Goal: Task Accomplishment & Management: Manage account settings

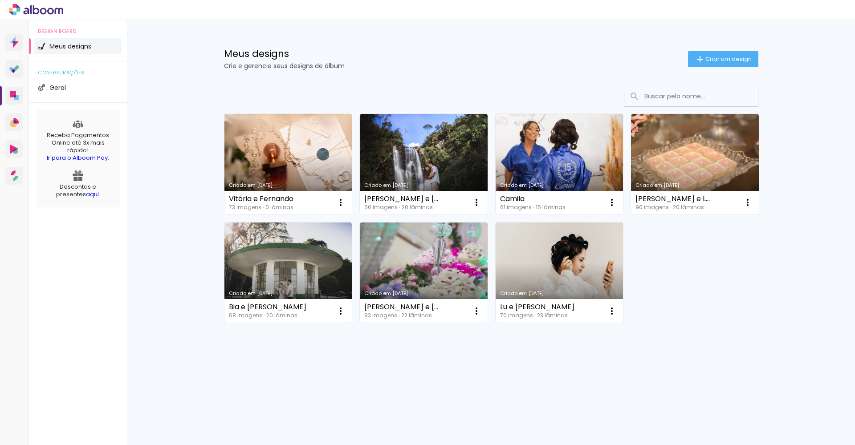
click at [279, 154] on link "Criado em [DATE]" at bounding box center [288, 164] width 128 height 101
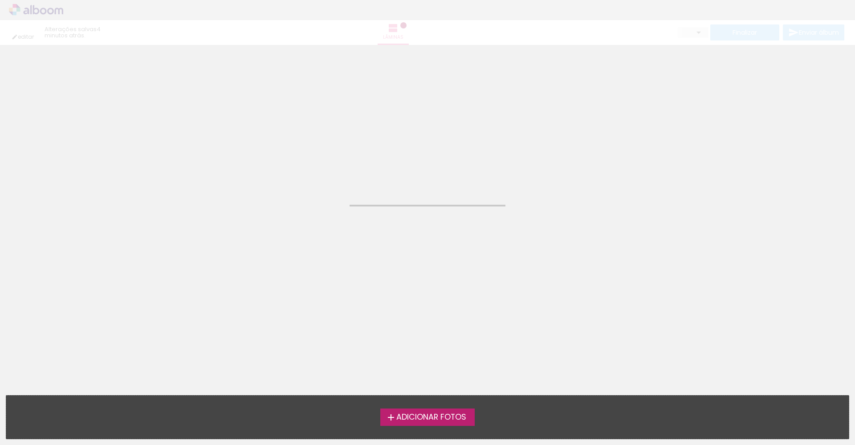
drag, startPoint x: 0, startPoint y: 362, endPoint x: 279, endPoint y: 157, distance: 346.4
click at [279, 154] on neon-animated-pages "Confirmar Cancelar" at bounding box center [427, 245] width 855 height 400
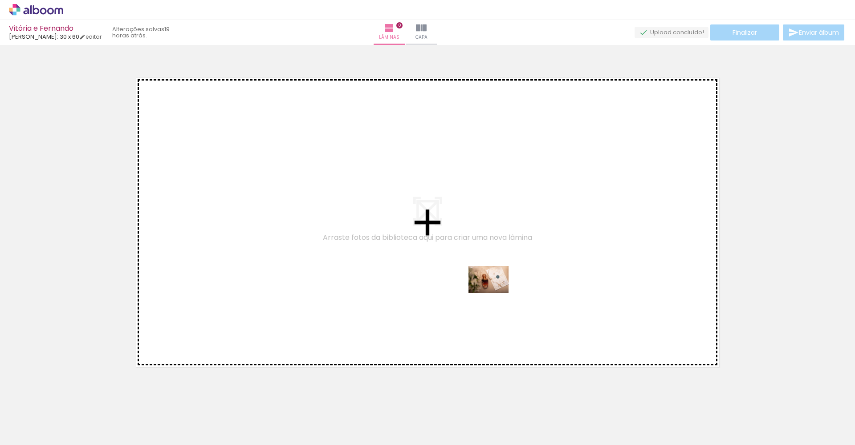
drag, startPoint x: 101, startPoint y: 418, endPoint x: 504, endPoint y: 288, distance: 422.8
click at [504, 288] on quentale-workspace at bounding box center [427, 222] width 855 height 445
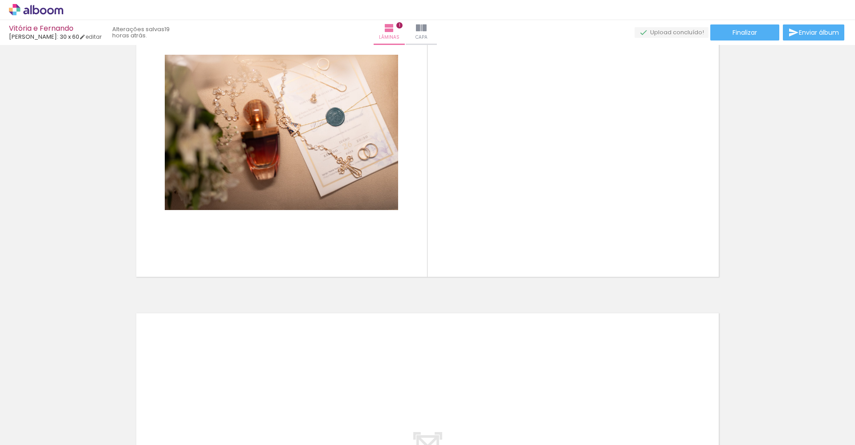
scroll to position [87, 0]
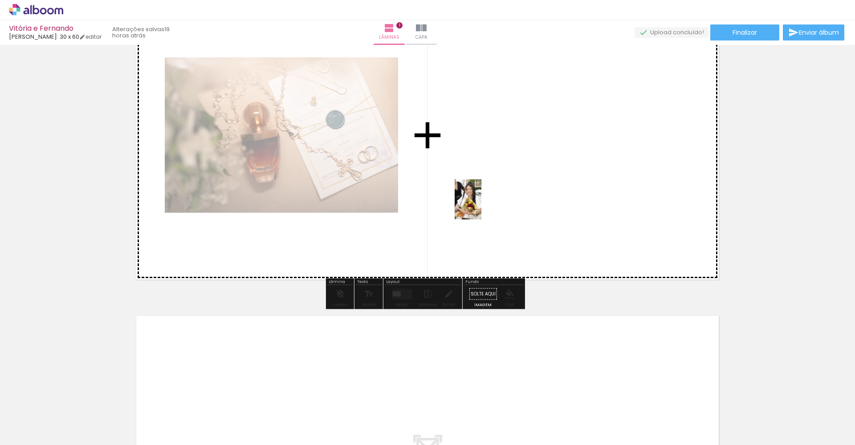
drag, startPoint x: 152, startPoint y: 402, endPoint x: 480, endPoint y: 206, distance: 381.9
click at [480, 206] on quentale-workspace at bounding box center [427, 222] width 855 height 445
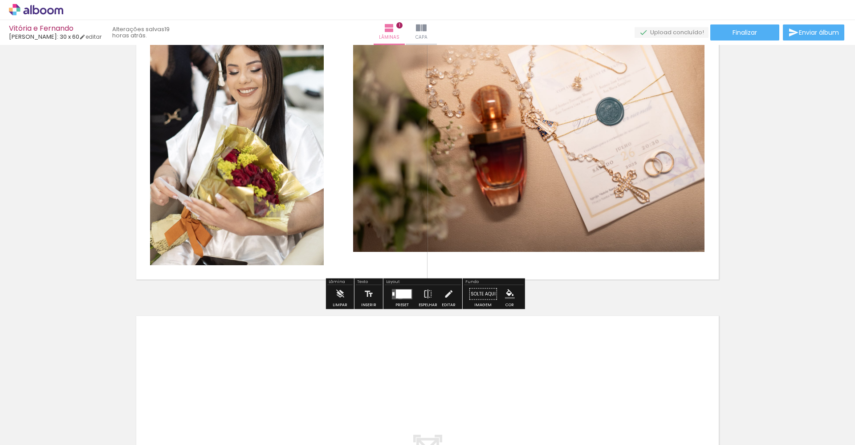
click at [398, 296] on div at bounding box center [404, 293] width 16 height 9
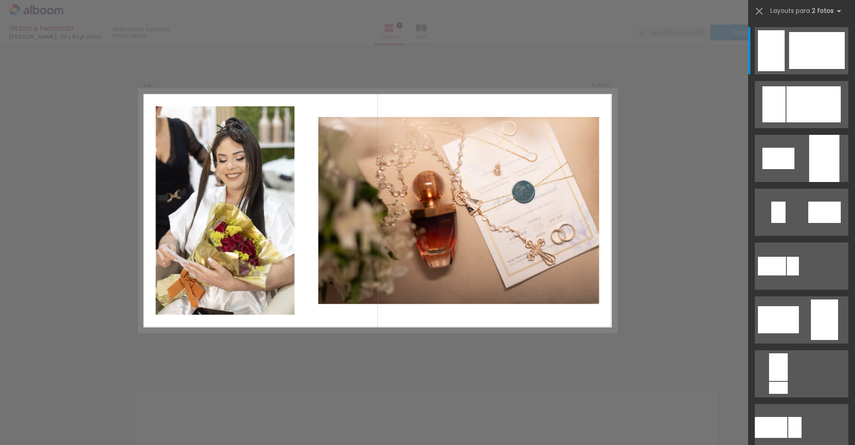
scroll to position [5, 0]
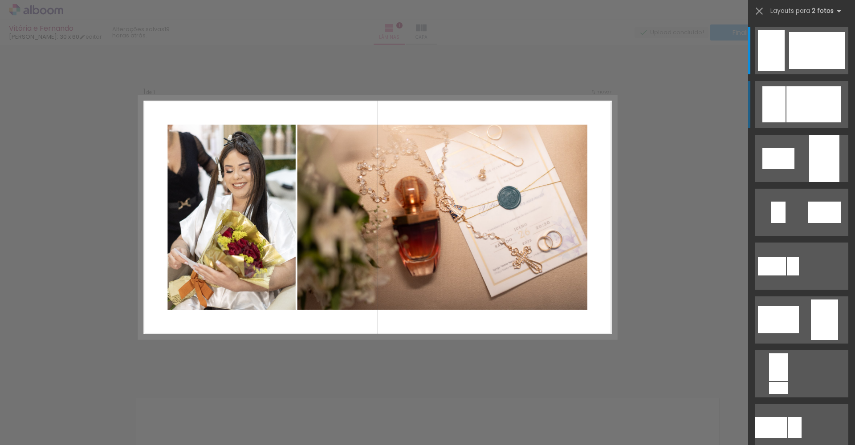
click at [640, 69] on div at bounding box center [817, 50] width 56 height 37
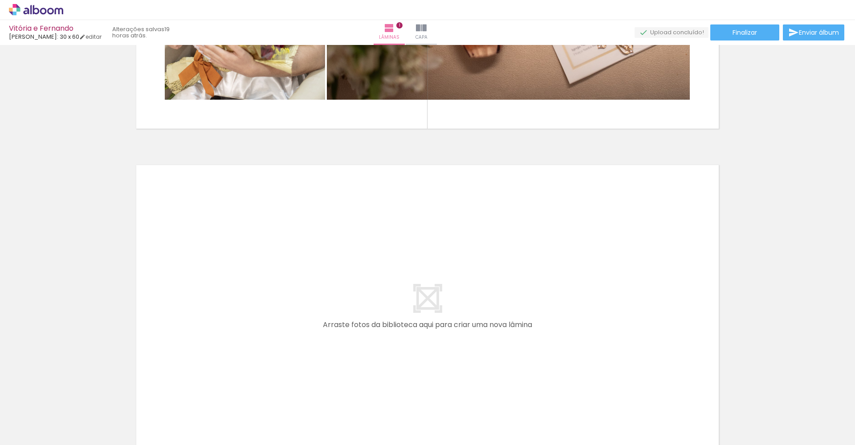
scroll to position [239, 0]
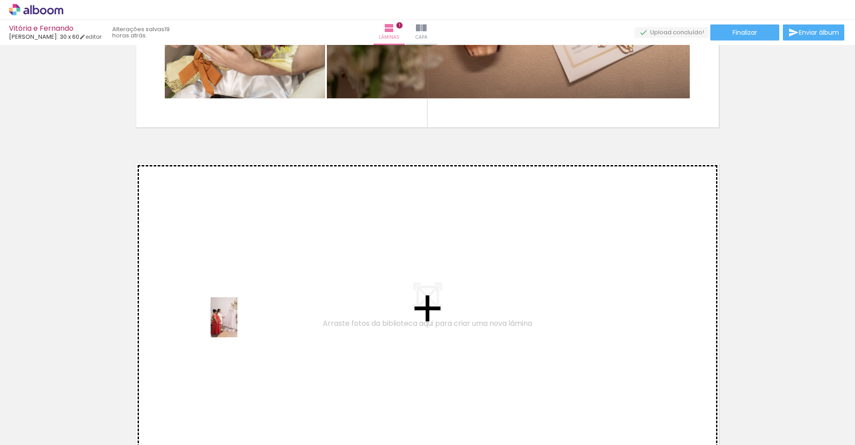
drag, startPoint x: 200, startPoint y: 416, endPoint x: 239, endPoint y: 312, distance: 111.4
click at [239, 312] on quentale-workspace at bounding box center [427, 222] width 855 height 445
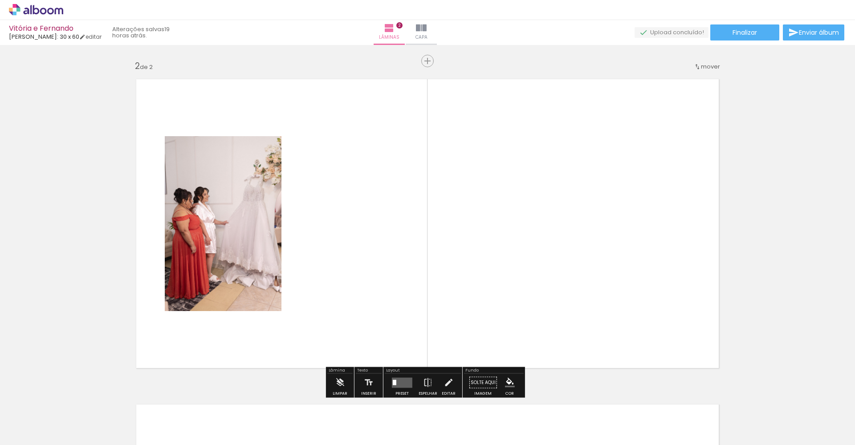
scroll to position [330, 0]
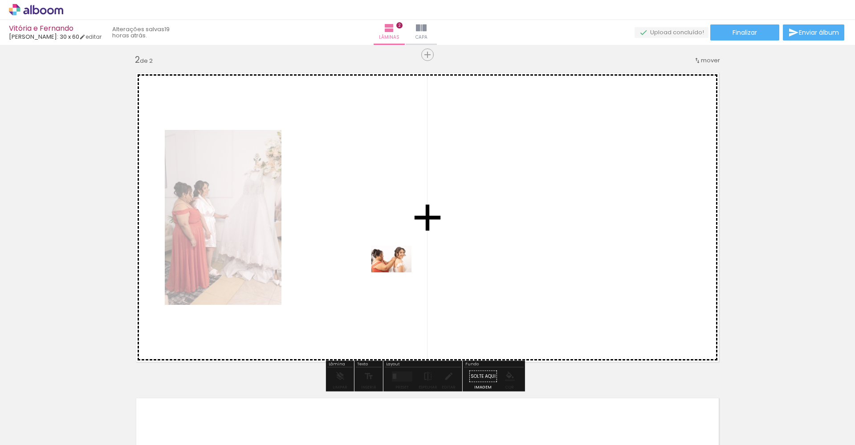
drag, startPoint x: 250, startPoint y: 404, endPoint x: 397, endPoint y: 267, distance: 200.9
click at [397, 267] on quentale-workspace at bounding box center [427, 222] width 855 height 445
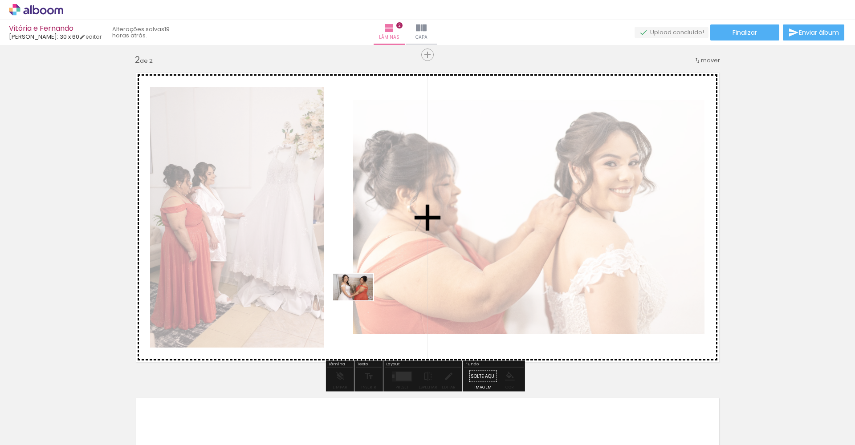
drag, startPoint x: 316, startPoint y: 390, endPoint x: 359, endPoint y: 300, distance: 99.5
click at [359, 300] on quentale-workspace at bounding box center [427, 222] width 855 height 445
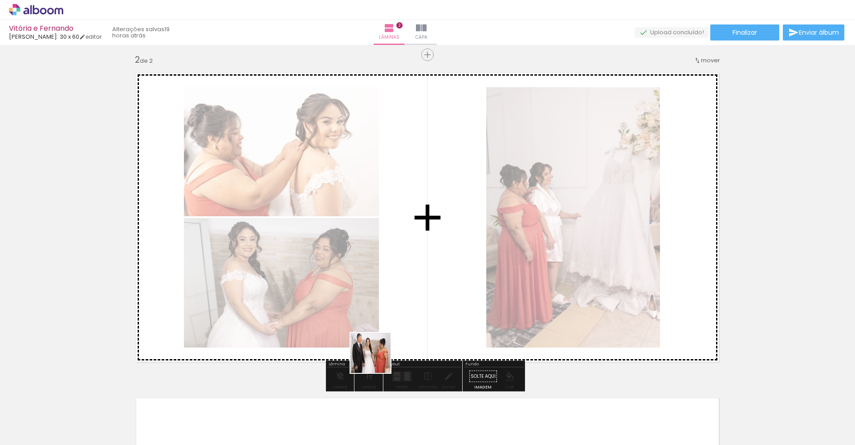
drag, startPoint x: 377, startPoint y: 360, endPoint x: 410, endPoint y: 297, distance: 70.9
click at [410, 297] on quentale-workspace at bounding box center [427, 222] width 855 height 445
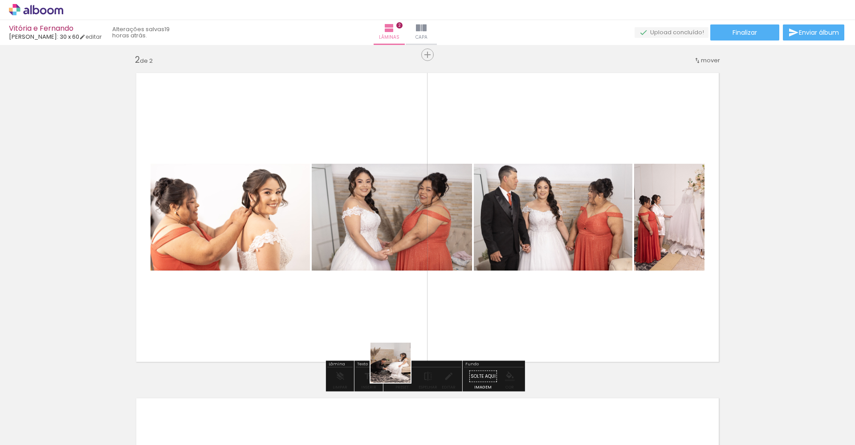
drag, startPoint x: 393, startPoint y: 409, endPoint x: 421, endPoint y: 260, distance: 151.6
click at [421, 260] on quentale-workspace at bounding box center [427, 222] width 855 height 445
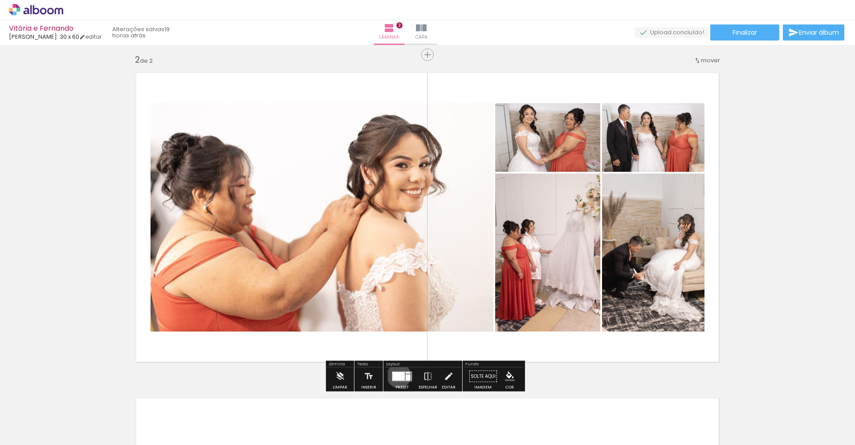
click at [396, 365] on div at bounding box center [398, 376] width 12 height 9
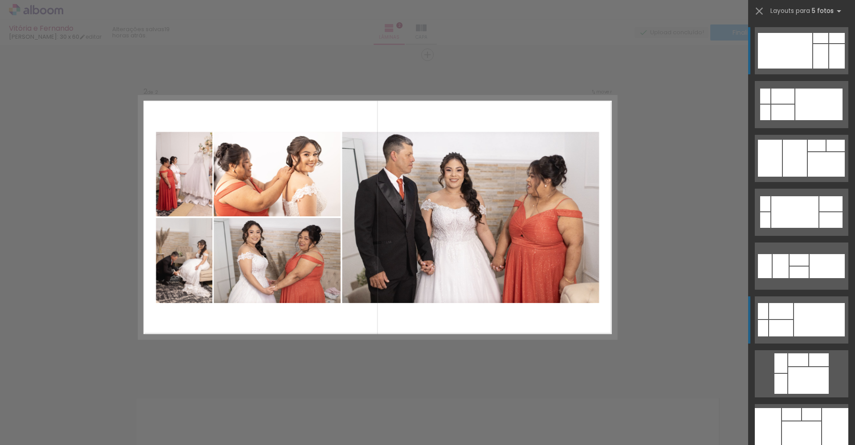
click at [640, 120] on div at bounding box center [818, 105] width 47 height 32
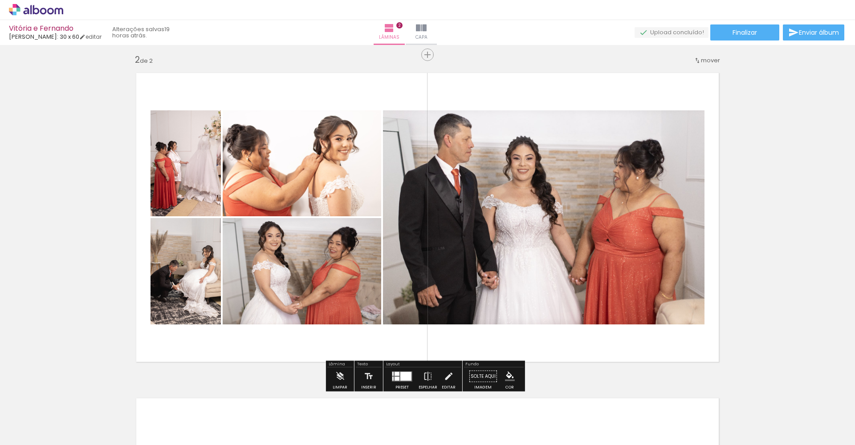
click at [400, 365] on div at bounding box center [405, 376] width 11 height 9
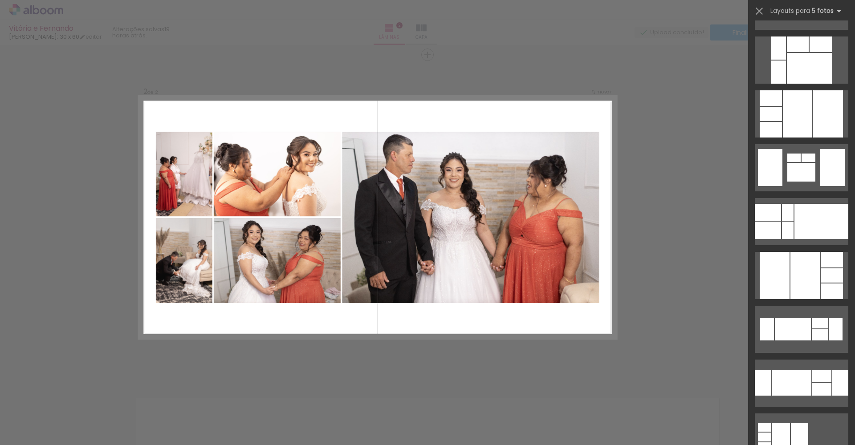
scroll to position [475, 0]
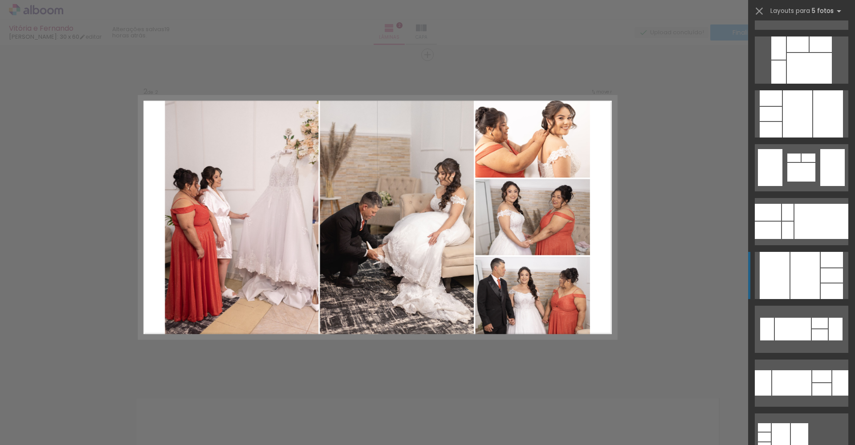
click at [640, 52] on div at bounding box center [797, 44] width 22 height 16
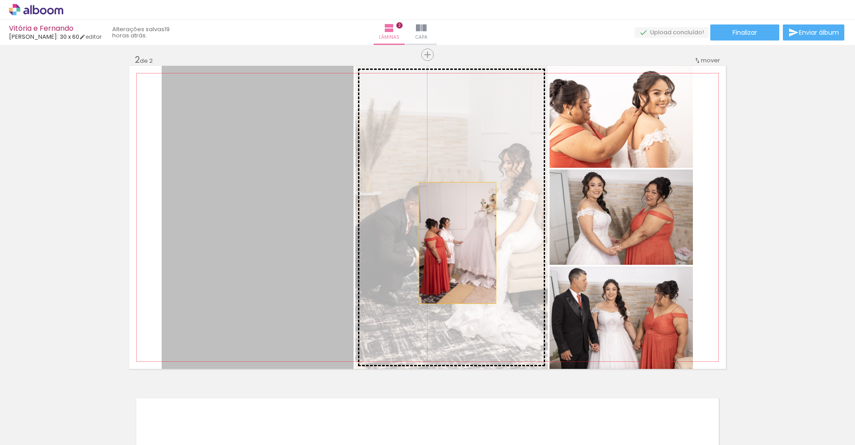
drag, startPoint x: 285, startPoint y: 239, endPoint x: 453, endPoint y: 243, distance: 167.8
click at [0, 0] on slot at bounding box center [0, 0] width 0 height 0
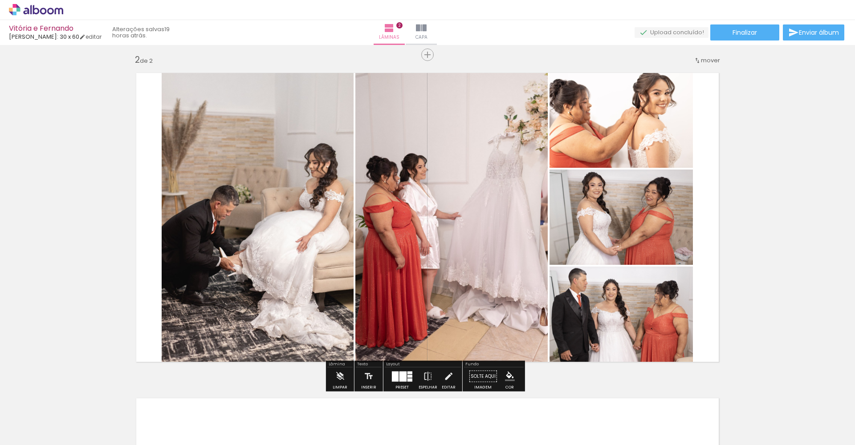
click at [640, 206] on div "Inserir lâmina 1 de 2 Inserir lâmina 2 de 2" at bounding box center [427, 206] width 855 height 976
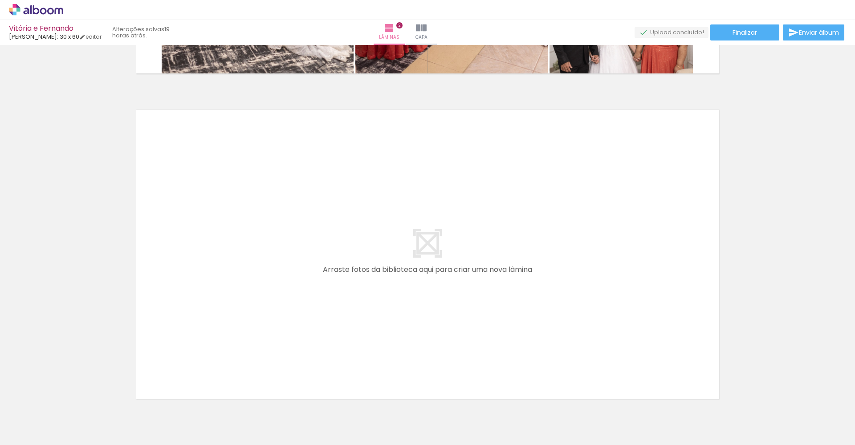
scroll to position [639, 0]
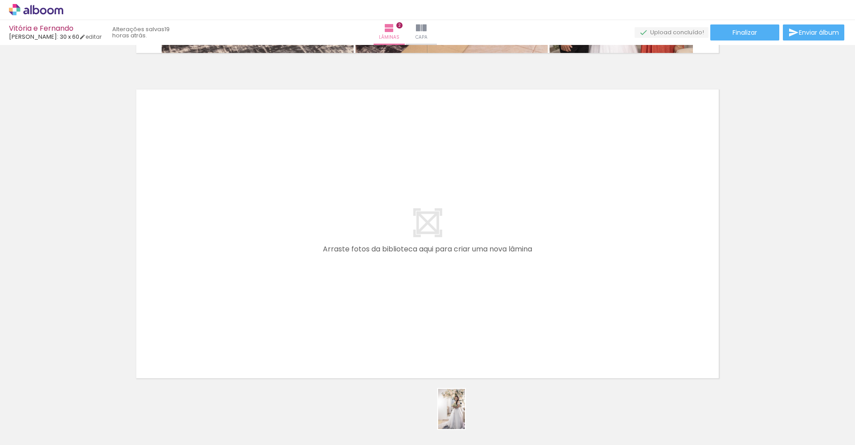
drag, startPoint x: 435, startPoint y: 412, endPoint x: 450, endPoint y: 430, distance: 23.4
click at [449, 365] on div at bounding box center [437, 415] width 29 height 44
drag, startPoint x: 593, startPoint y: 406, endPoint x: 568, endPoint y: 331, distance: 79.7
click at [568, 331] on quentale-workspace at bounding box center [427, 222] width 855 height 445
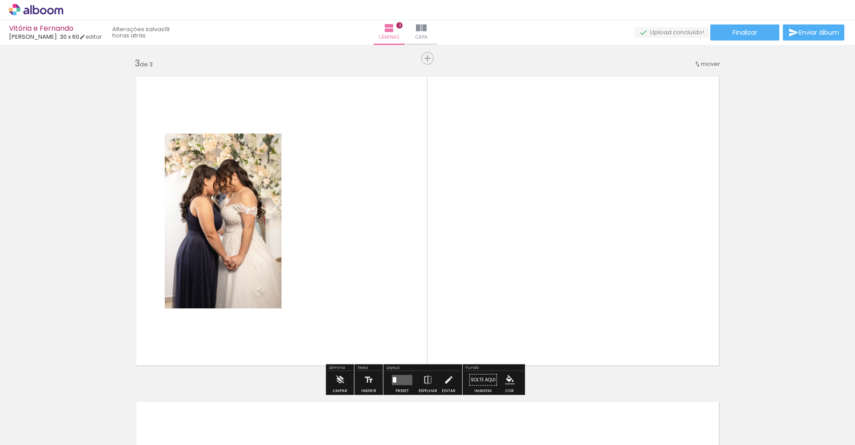
scroll to position [656, 0]
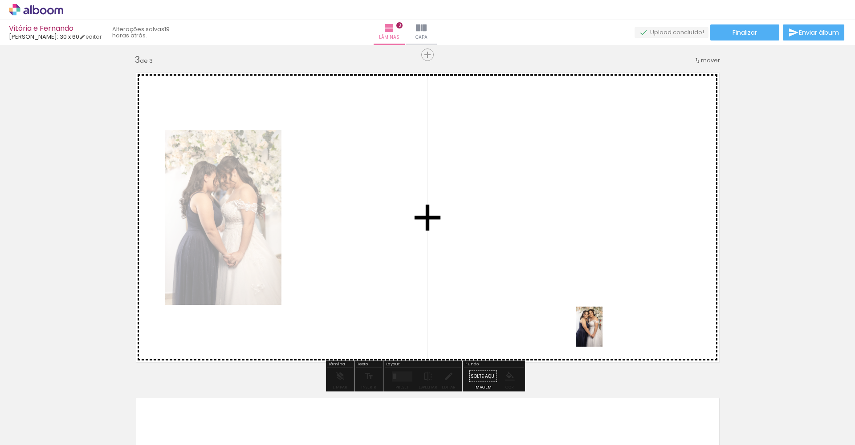
drag, startPoint x: 649, startPoint y: 416, endPoint x: 592, endPoint y: 327, distance: 105.5
click at [592, 327] on quentale-workspace at bounding box center [427, 222] width 855 height 445
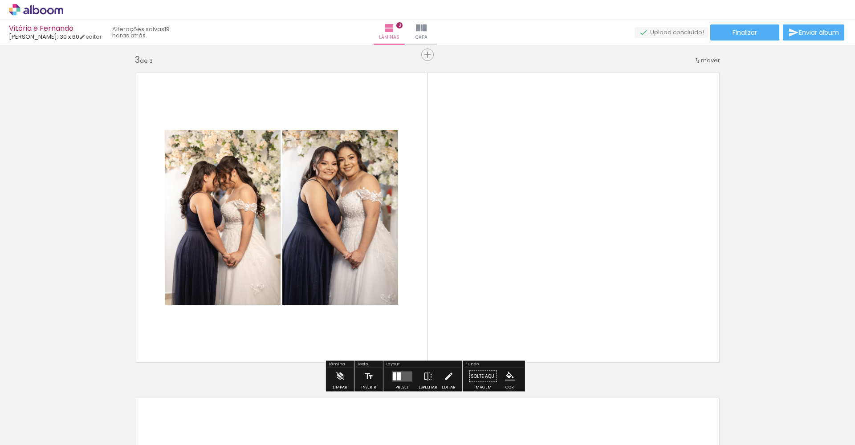
click at [397, 365] on div at bounding box center [399, 376] width 4 height 8
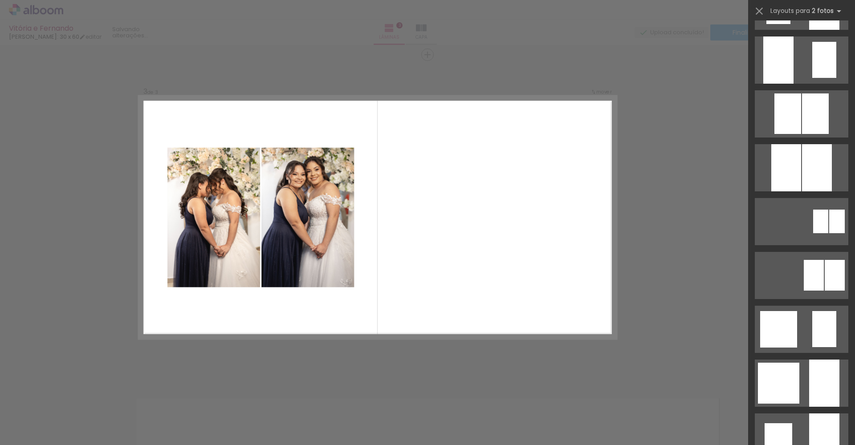
scroll to position [0, 0]
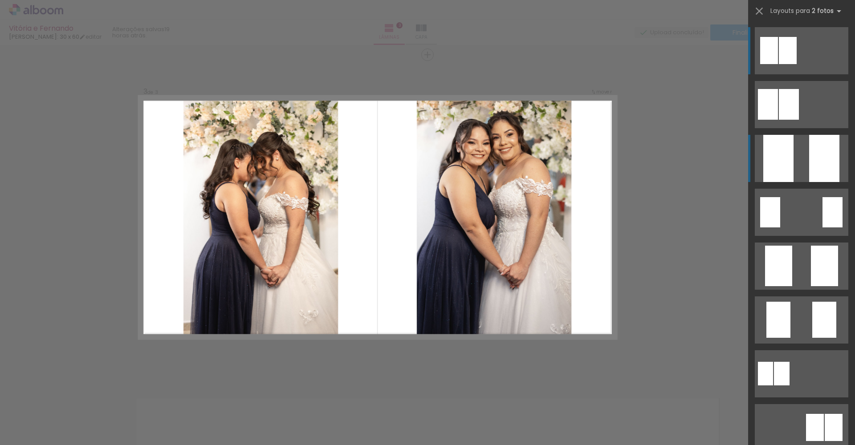
click at [640, 74] on quentale-layouter at bounding box center [800, 50] width 93 height 47
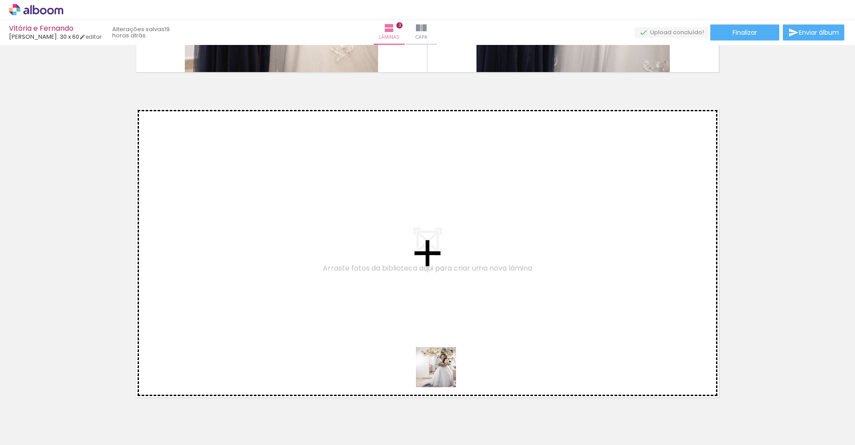
drag, startPoint x: 442, startPoint y: 374, endPoint x: 435, endPoint y: 340, distance: 34.1
click at [435, 340] on quentale-workspace at bounding box center [427, 222] width 855 height 445
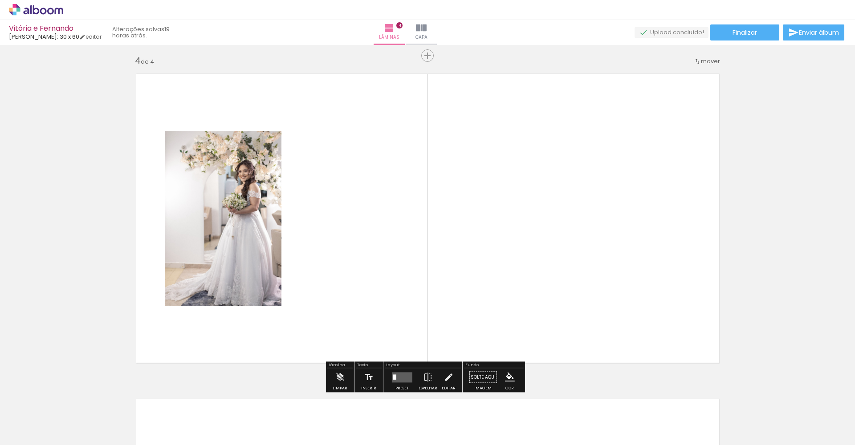
scroll to position [981, 0]
drag, startPoint x: 488, startPoint y: 405, endPoint x: 502, endPoint y: 315, distance: 92.0
click at [502, 315] on quentale-workspace at bounding box center [427, 222] width 855 height 445
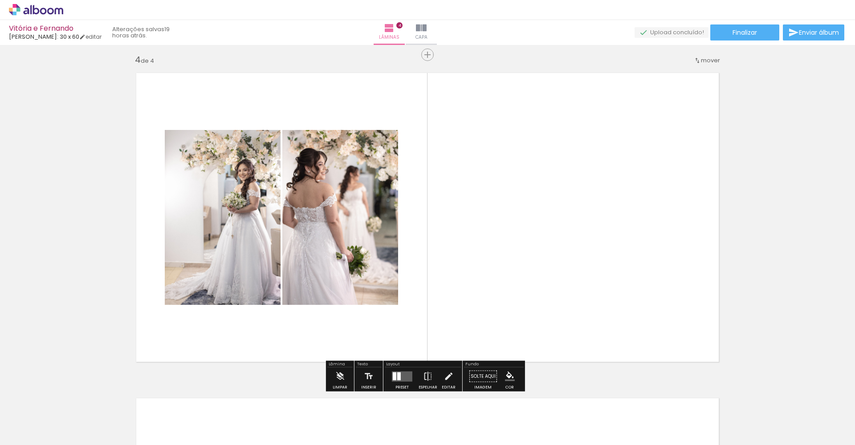
drag, startPoint x: 543, startPoint y: 412, endPoint x: 560, endPoint y: 325, distance: 88.2
click at [560, 325] on quentale-workspace at bounding box center [427, 222] width 855 height 445
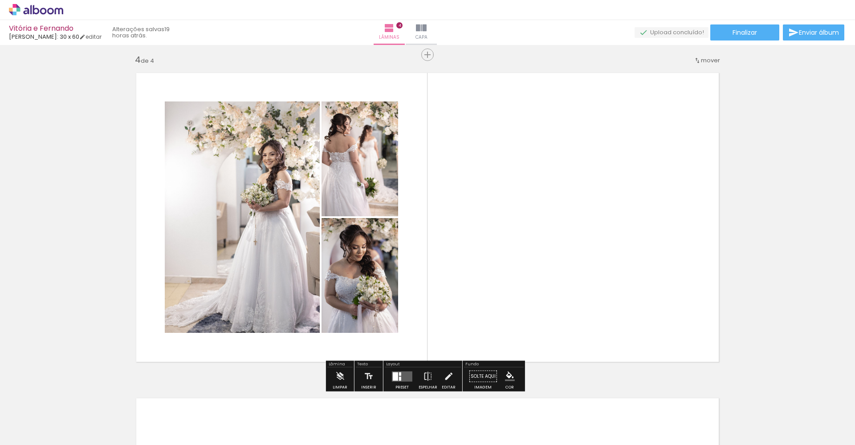
click at [399, 365] on div at bounding box center [400, 374] width 2 height 4
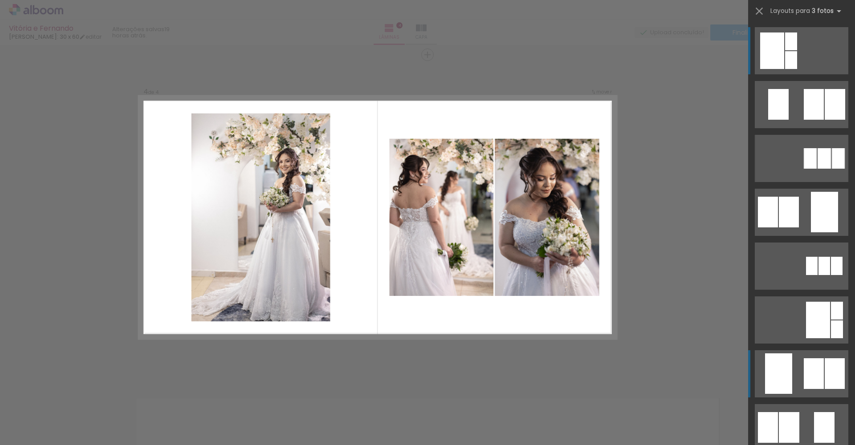
click at [640, 50] on div at bounding box center [791, 41] width 12 height 18
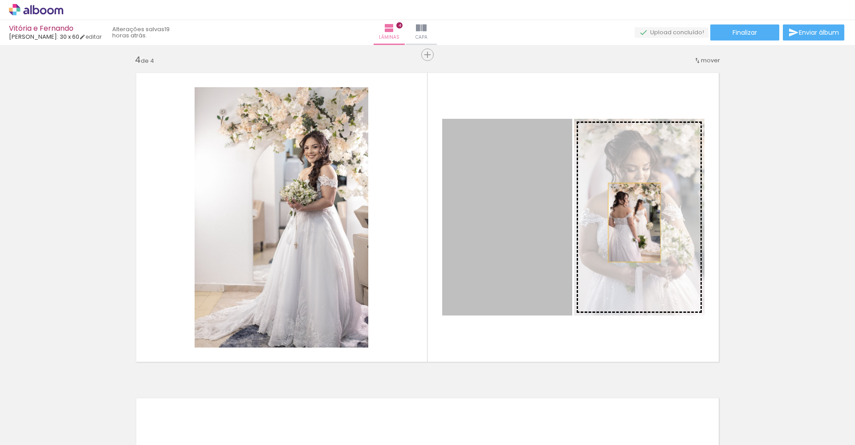
drag, startPoint x: 521, startPoint y: 235, endPoint x: 631, endPoint y: 223, distance: 110.6
click at [0, 0] on slot at bounding box center [0, 0] width 0 height 0
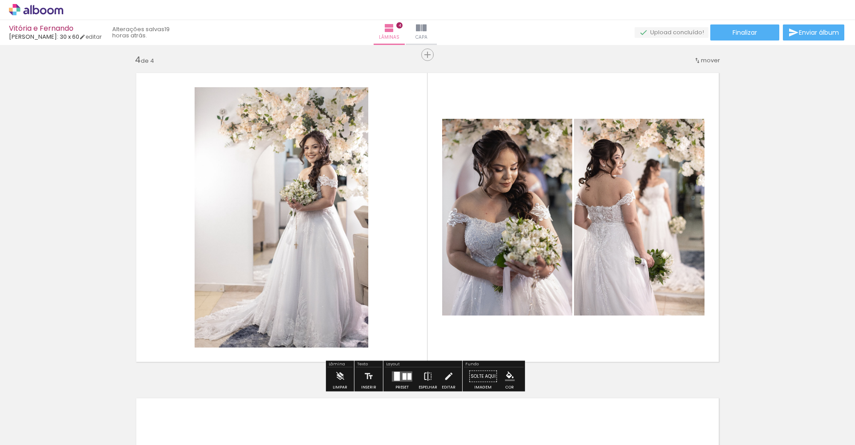
click at [423, 365] on iron-icon at bounding box center [428, 377] width 10 height 18
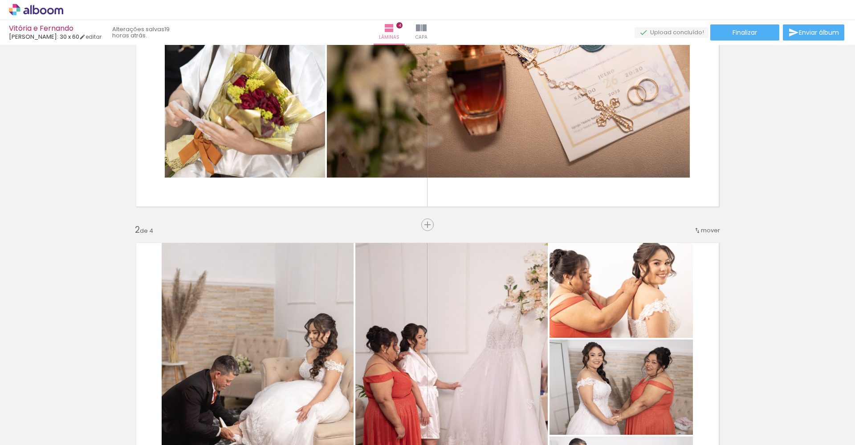
scroll to position [135, 0]
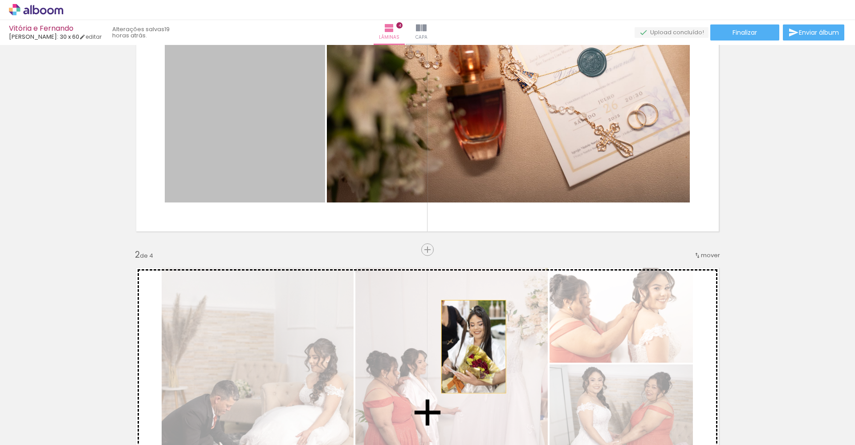
drag, startPoint x: 282, startPoint y: 127, endPoint x: 470, endPoint y: 347, distance: 288.8
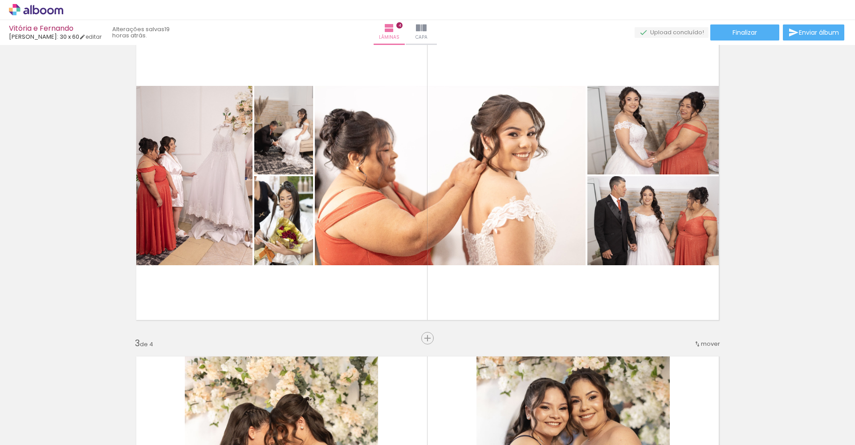
scroll to position [380, 0]
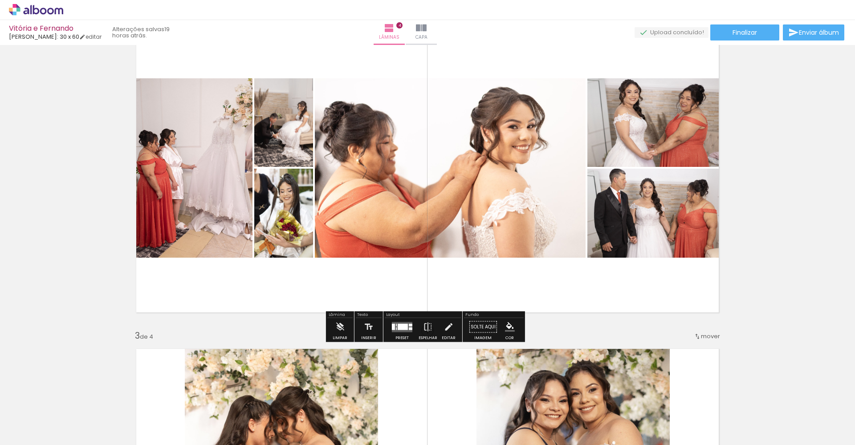
click at [399, 328] on div at bounding box center [402, 327] width 10 height 6
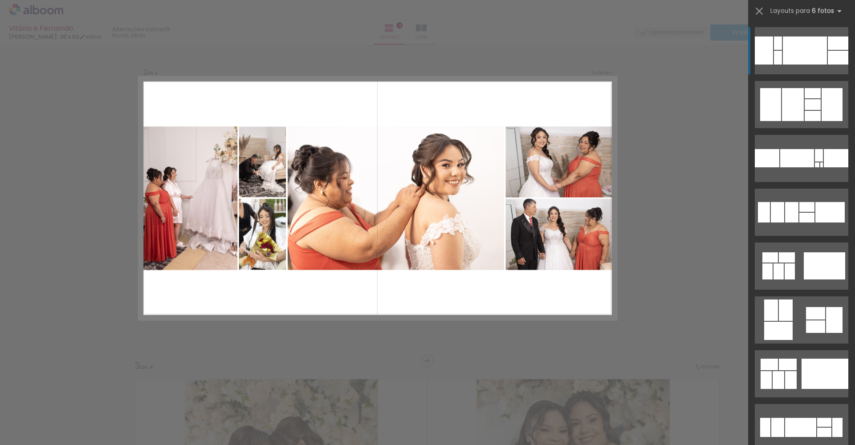
scroll to position [330, 0]
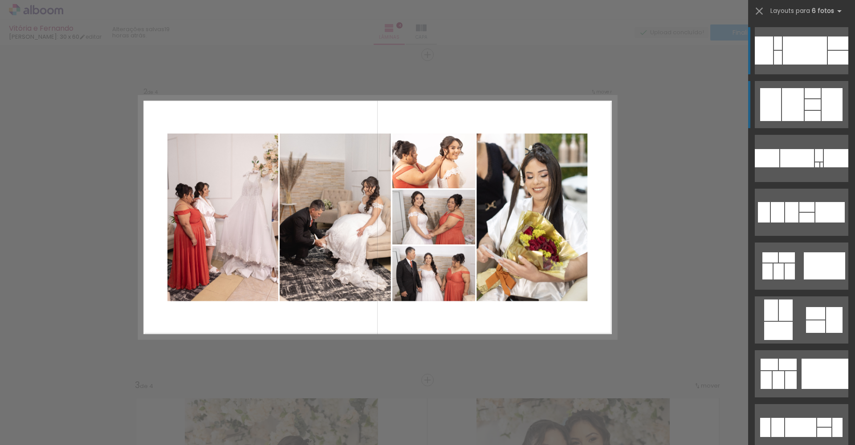
click at [640, 50] on div at bounding box center [837, 42] width 20 height 13
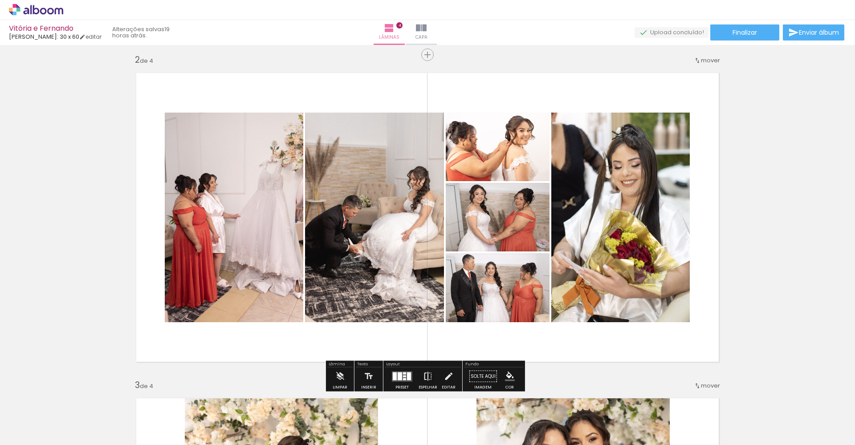
click at [425, 365] on iron-icon at bounding box center [428, 377] width 10 height 18
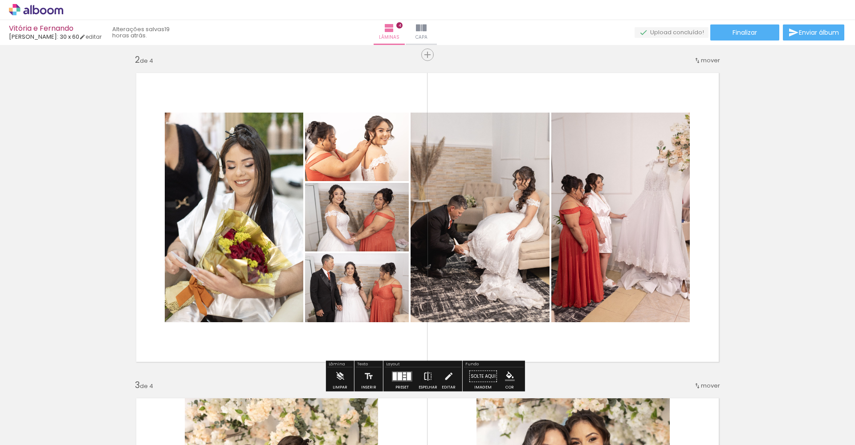
click at [426, 365] on iron-icon at bounding box center [428, 377] width 10 height 18
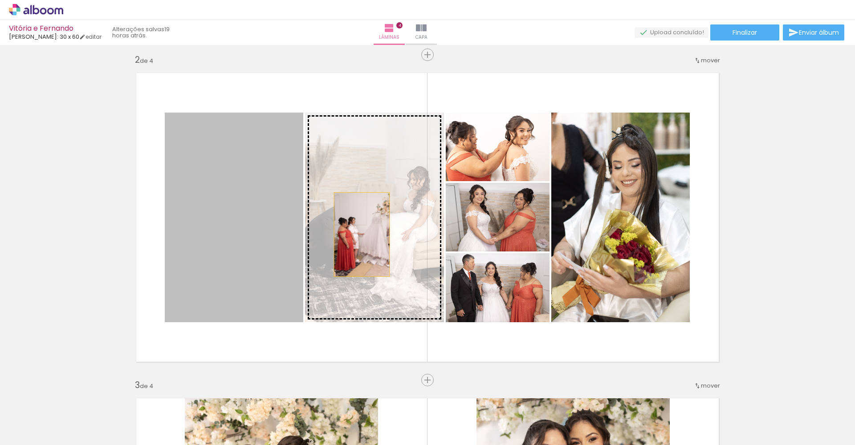
drag, startPoint x: 235, startPoint y: 233, endPoint x: 358, endPoint y: 235, distance: 122.9
click at [0, 0] on slot at bounding box center [0, 0] width 0 height 0
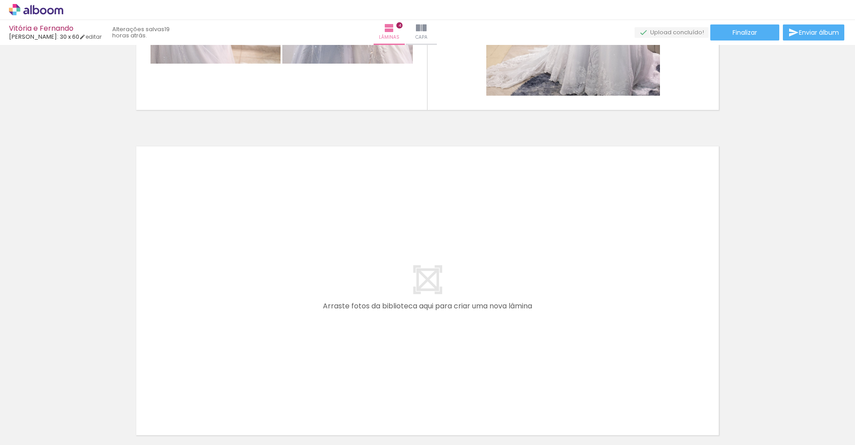
scroll to position [1237, 0]
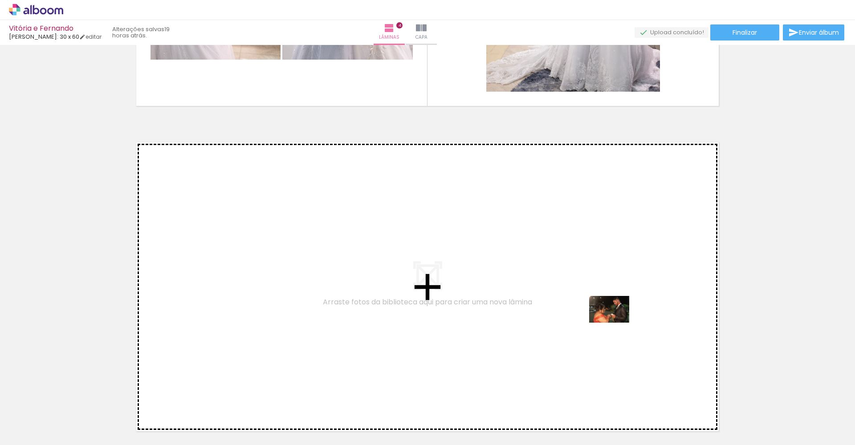
drag, startPoint x: 675, startPoint y: 399, endPoint x: 604, endPoint y: 317, distance: 108.3
click at [604, 317] on quentale-workspace at bounding box center [427, 222] width 855 height 445
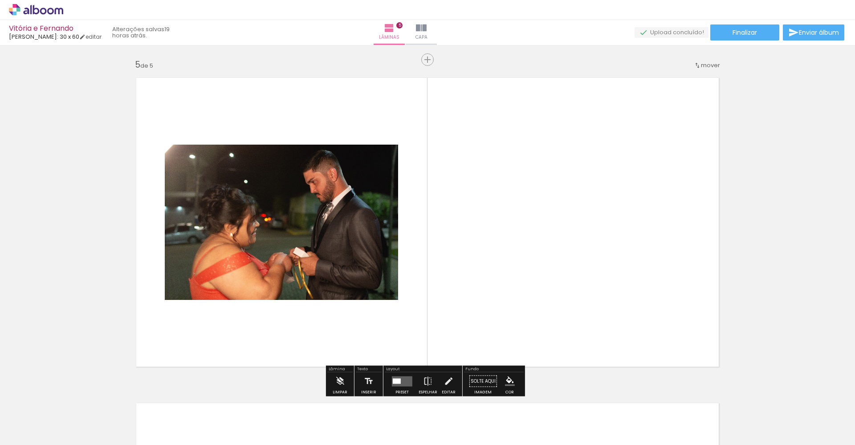
scroll to position [1306, 0]
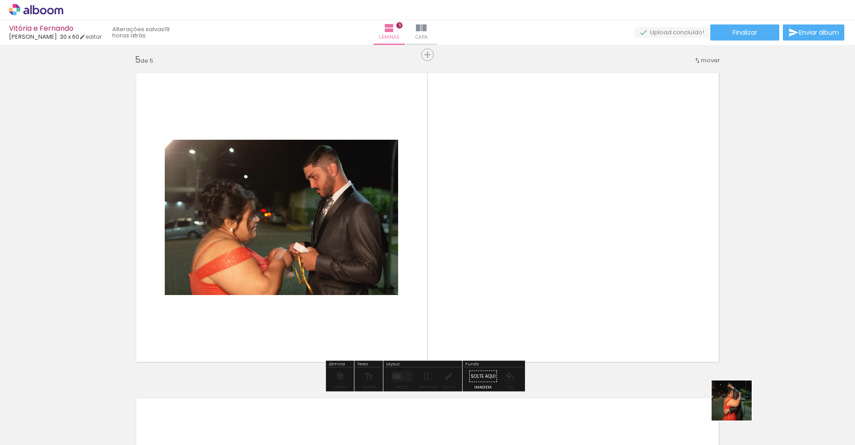
drag, startPoint x: 738, startPoint y: 418, endPoint x: 675, endPoint y: 323, distance: 113.9
click at [640, 323] on quentale-workspace at bounding box center [427, 222] width 855 height 445
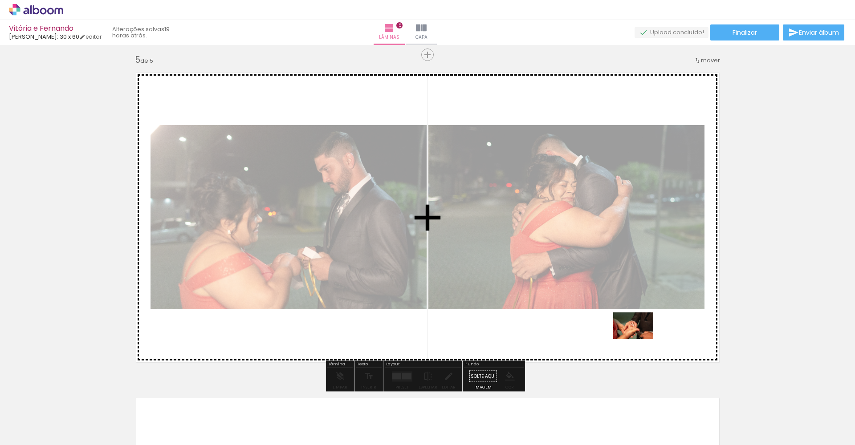
drag, startPoint x: 797, startPoint y: 414, endPoint x: 638, endPoint y: 340, distance: 174.8
click at [638, 340] on quentale-workspace at bounding box center [427, 222] width 855 height 445
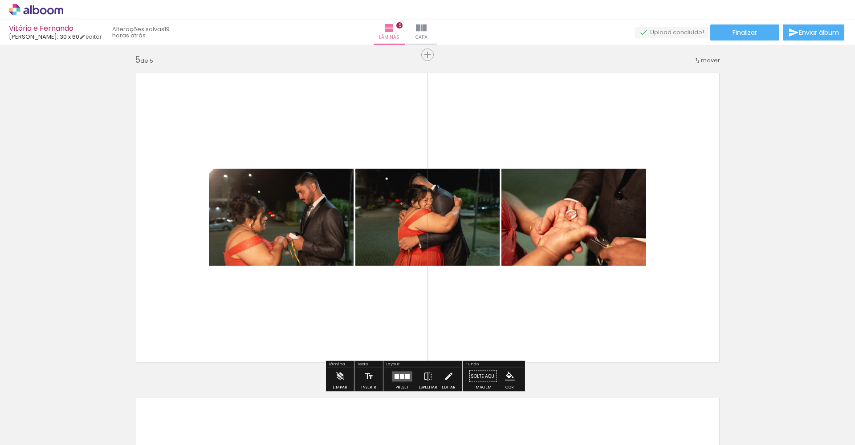
click at [401, 365] on div at bounding box center [402, 376] width 4 height 5
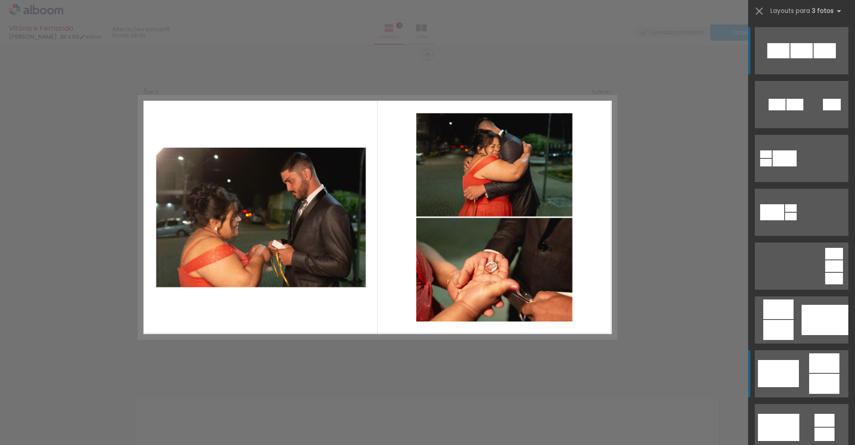
click at [640, 58] on div at bounding box center [824, 50] width 22 height 15
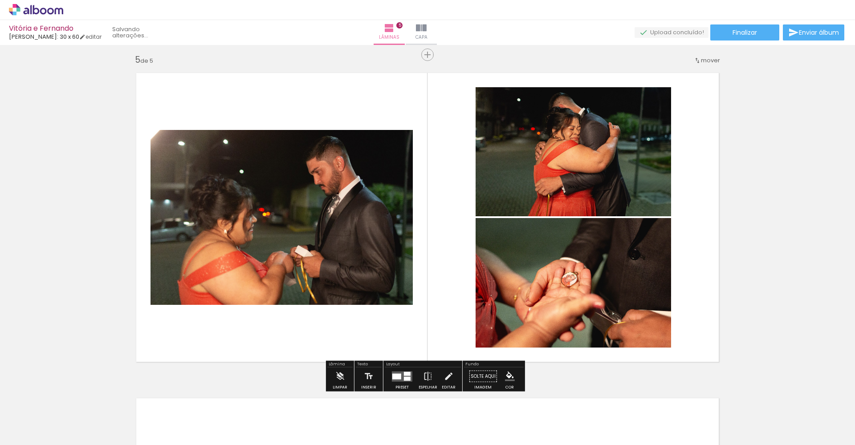
click at [0, 0] on slot at bounding box center [0, 0] width 0 height 0
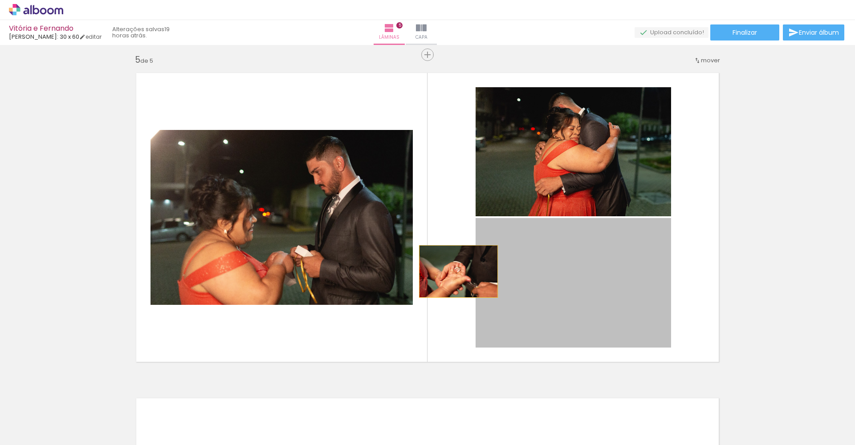
drag, startPoint x: 555, startPoint y: 300, endPoint x: 353, endPoint y: 239, distance: 210.3
click at [0, 0] on slot at bounding box center [0, 0] width 0 height 0
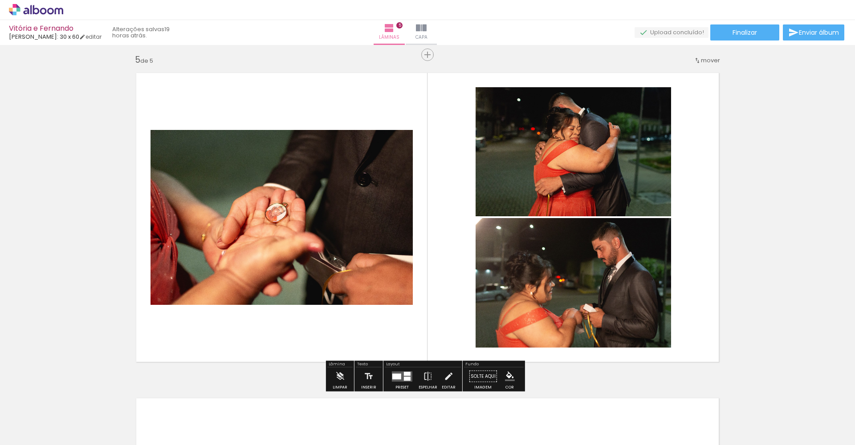
click at [423, 365] on iron-icon at bounding box center [428, 377] width 10 height 18
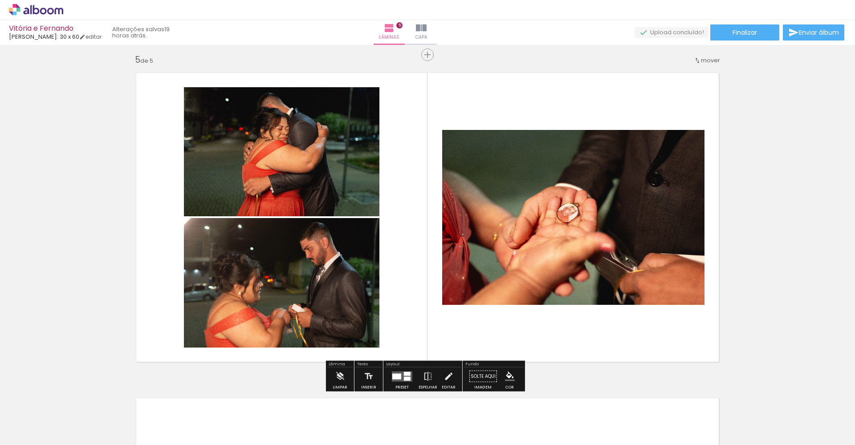
click at [404, 365] on div at bounding box center [407, 379] width 7 height 4
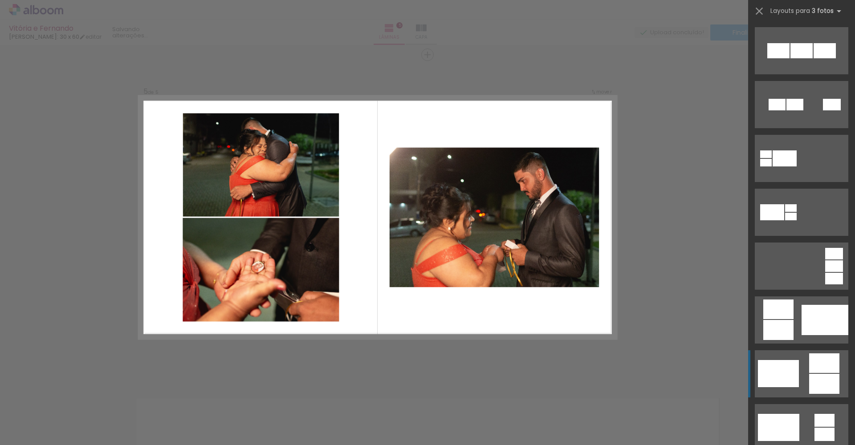
scroll to position [323, 0]
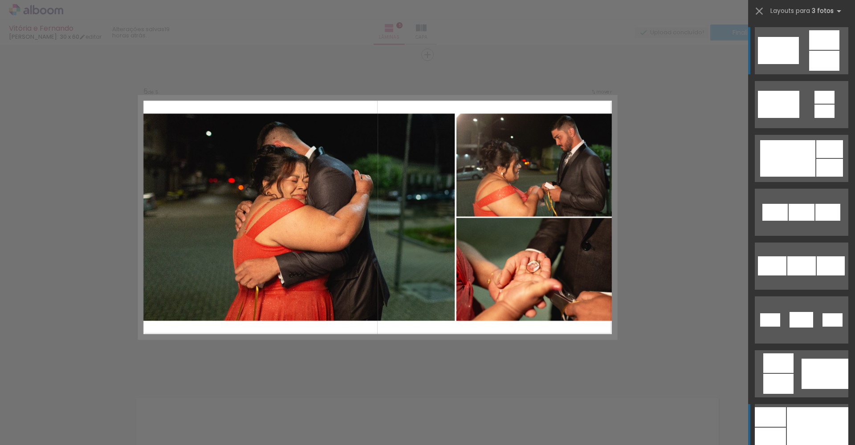
click at [640, 365] on div at bounding box center [816, 427] width 61 height 41
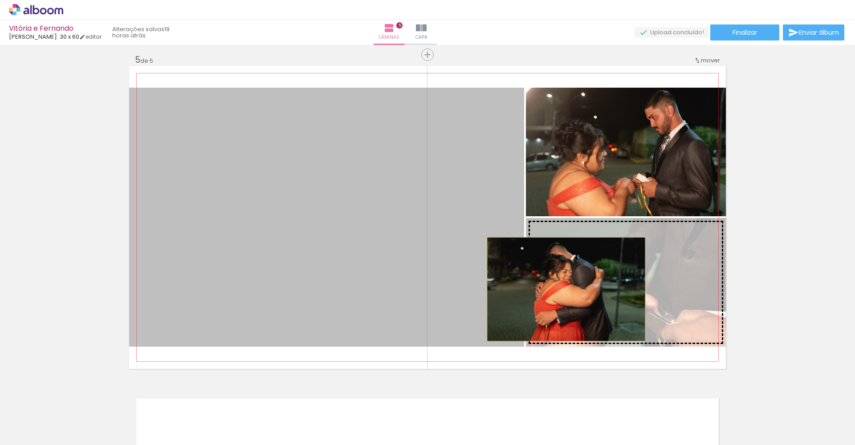
drag, startPoint x: 397, startPoint y: 265, endPoint x: 575, endPoint y: 290, distance: 179.4
click at [0, 0] on slot at bounding box center [0, 0] width 0 height 0
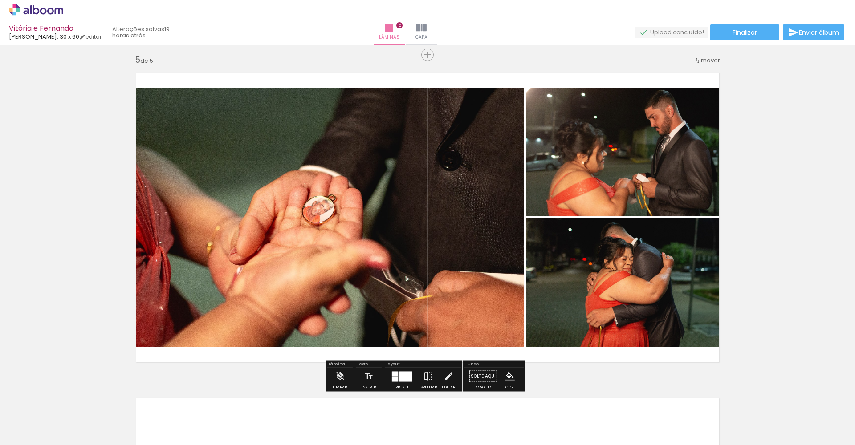
drag, startPoint x: 794, startPoint y: 269, endPoint x: 798, endPoint y: 265, distance: 5.4
click at [429, 365] on iron-icon at bounding box center [428, 377] width 10 height 18
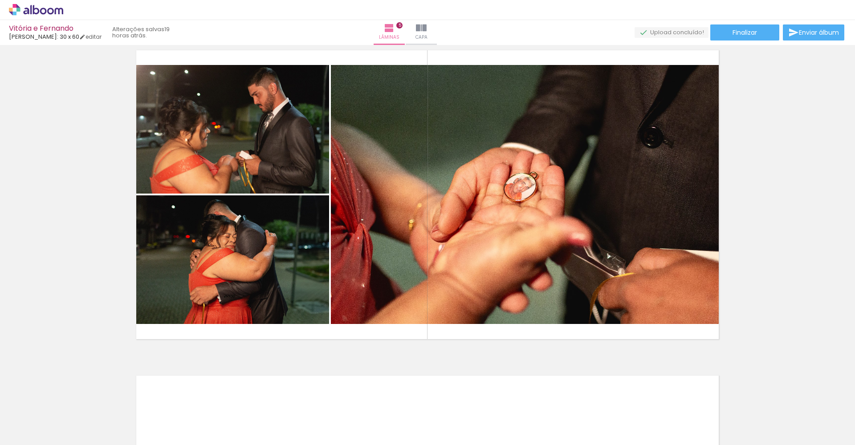
scroll to position [1340, 0]
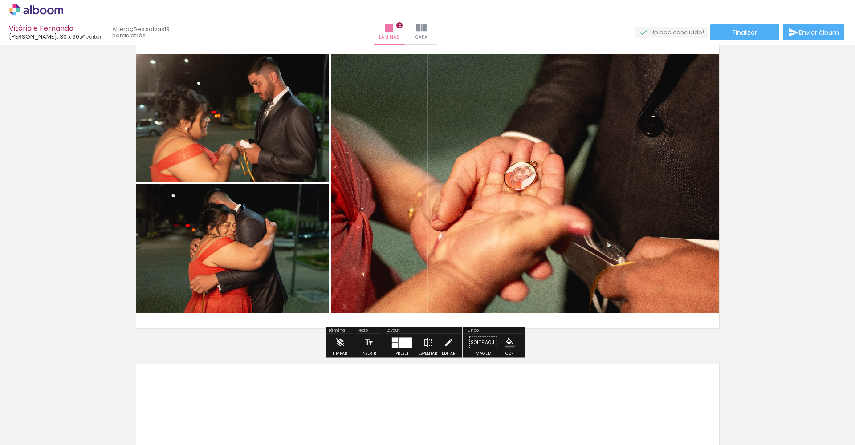
click at [440, 259] on quentale-photo at bounding box center [528, 183] width 395 height 259
drag, startPoint x: 441, startPoint y: 258, endPoint x: 442, endPoint y: 263, distance: 4.5
click at [441, 258] on quentale-photo at bounding box center [528, 183] width 395 height 259
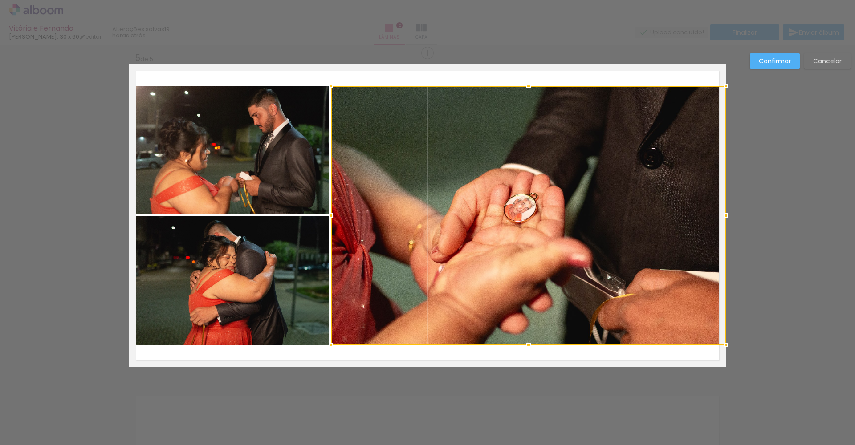
scroll to position [1306, 0]
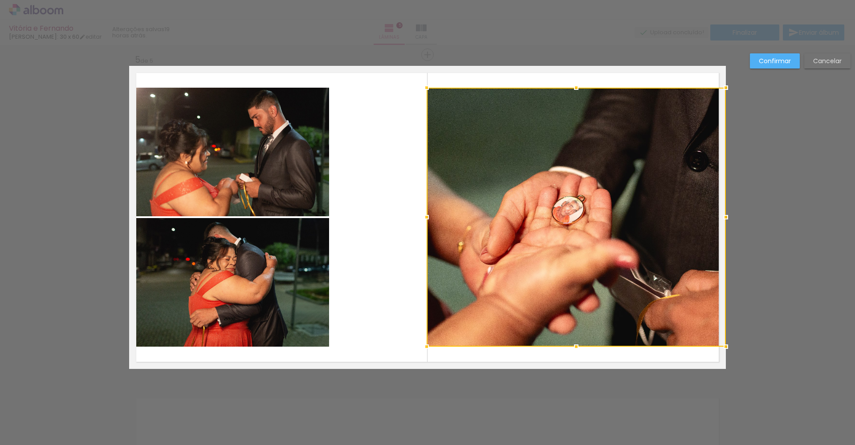
drag, startPoint x: 328, startPoint y: 219, endPoint x: 419, endPoint y: 222, distance: 90.9
click at [424, 223] on div at bounding box center [426, 217] width 18 height 18
click at [640, 218] on div at bounding box center [726, 217] width 18 height 18
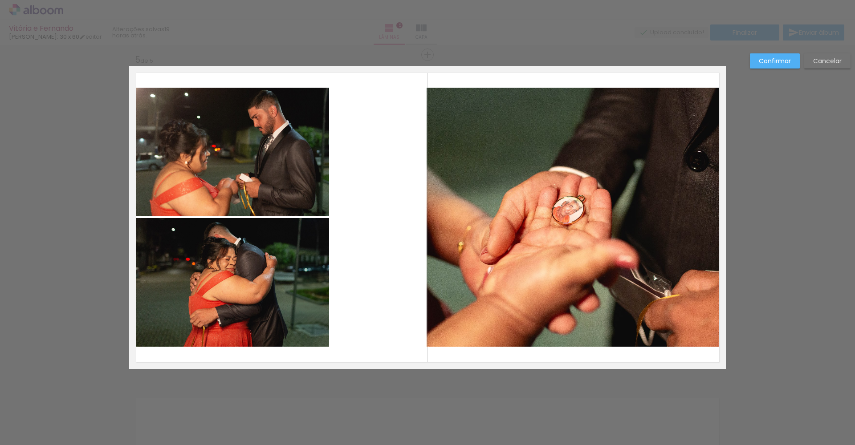
click at [284, 161] on quentale-photo at bounding box center [229, 152] width 200 height 129
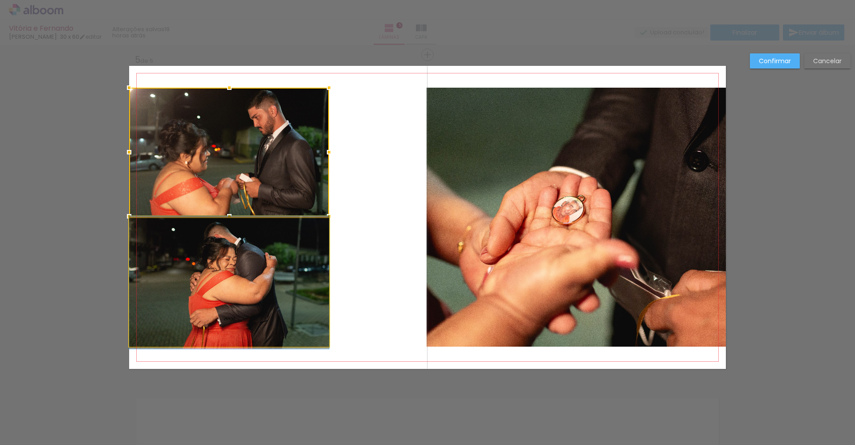
click at [237, 252] on quentale-photo at bounding box center [229, 282] width 200 height 129
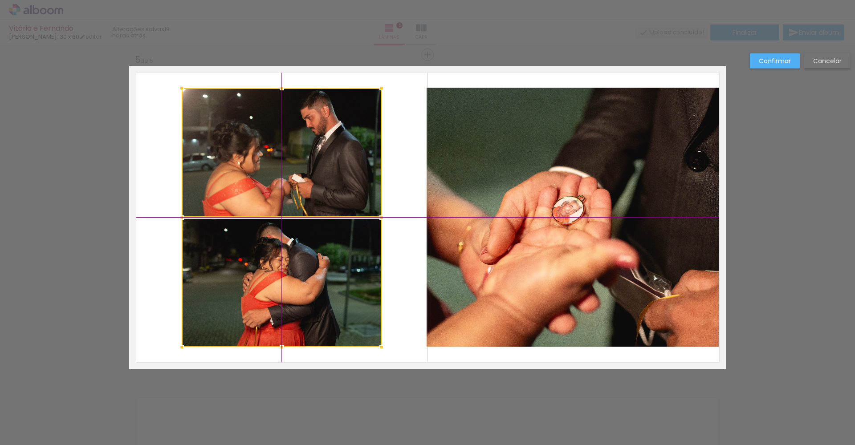
drag, startPoint x: 258, startPoint y: 185, endPoint x: 284, endPoint y: 191, distance: 27.5
click at [287, 190] on div at bounding box center [282, 217] width 200 height 259
click at [398, 174] on quentale-layouter at bounding box center [427, 217] width 596 height 303
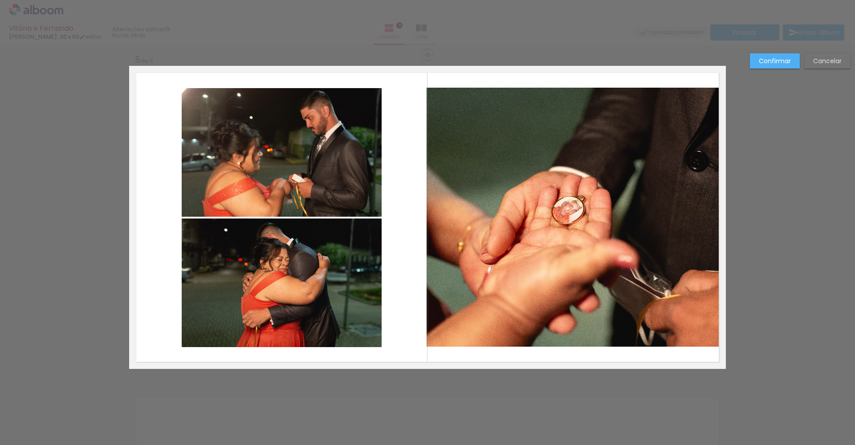
click at [0, 0] on slot "Confirmar" at bounding box center [0, 0] width 0 height 0
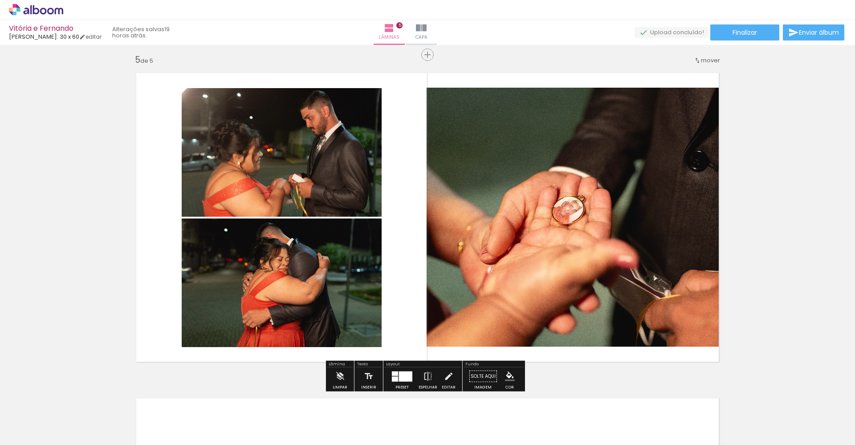
click at [508, 237] on quentale-photo at bounding box center [575, 217] width 299 height 259
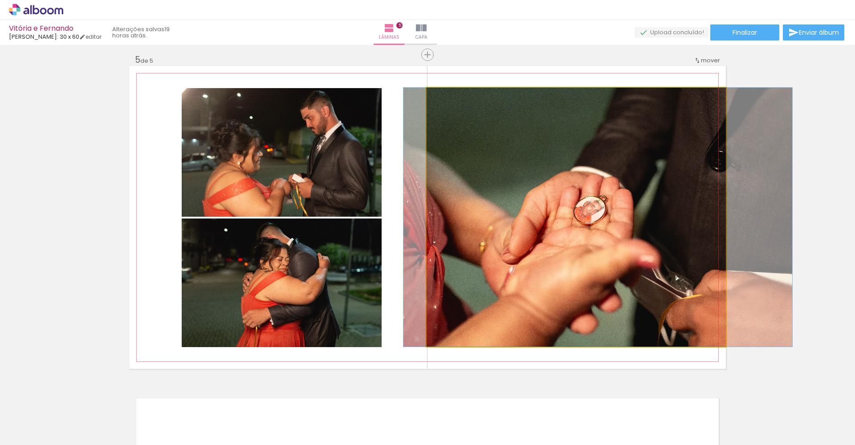
drag, startPoint x: 549, startPoint y: 222, endPoint x: 571, endPoint y: 219, distance: 22.0
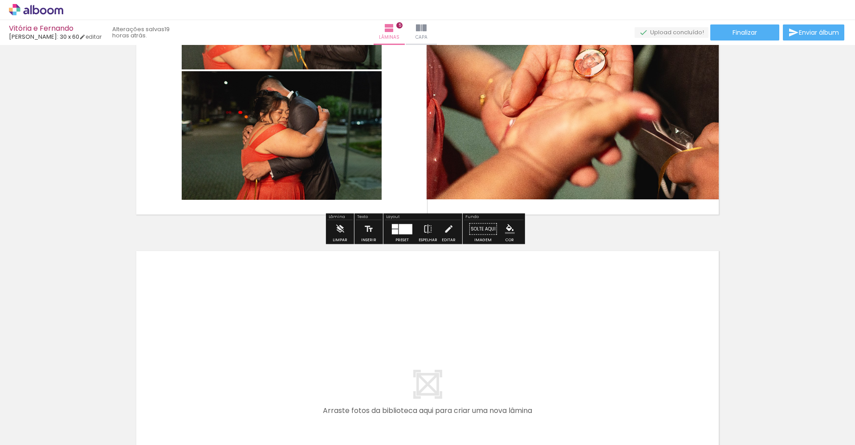
scroll to position [1490, 0]
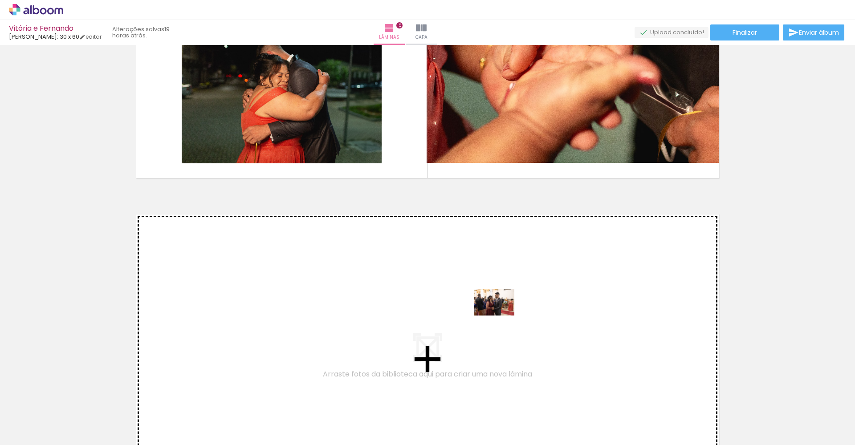
drag, startPoint x: 433, startPoint y: 413, endPoint x: 501, endPoint y: 316, distance: 118.0
click at [501, 316] on quentale-workspace at bounding box center [427, 222] width 855 height 445
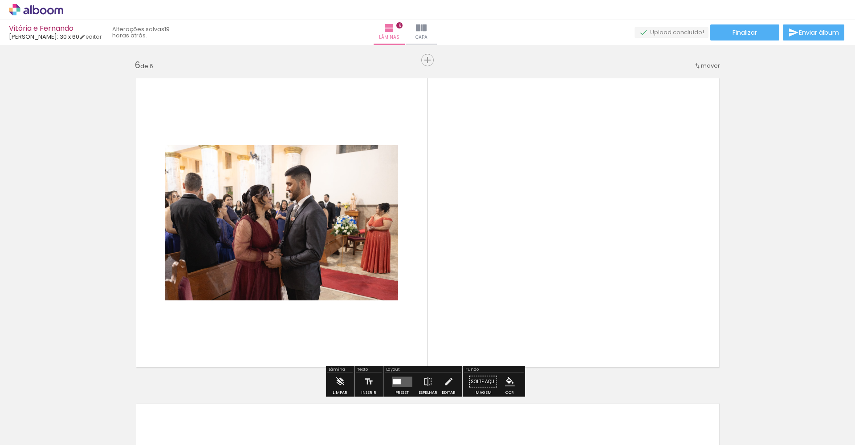
scroll to position [1632, 0]
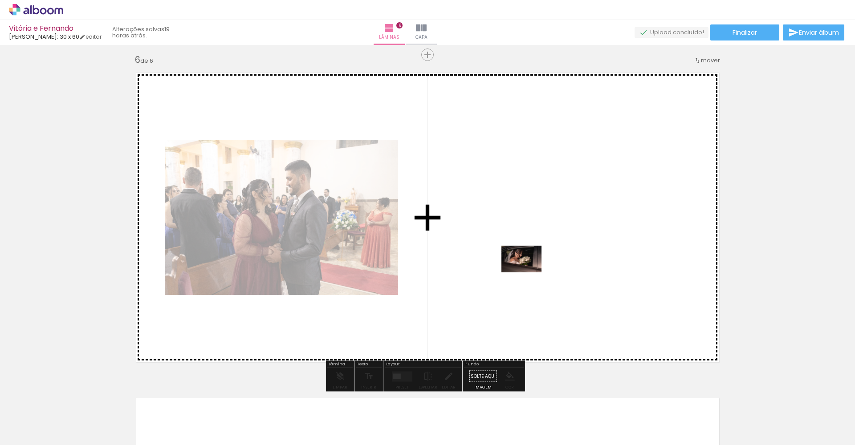
drag, startPoint x: 376, startPoint y: 413, endPoint x: 528, endPoint y: 272, distance: 207.2
click at [528, 272] on quentale-workspace at bounding box center [427, 222] width 855 height 445
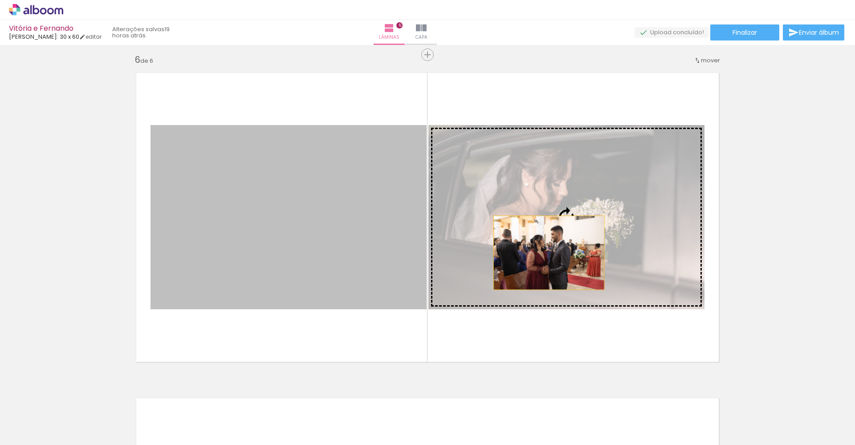
drag, startPoint x: 337, startPoint y: 252, endPoint x: 565, endPoint y: 251, distance: 227.9
click at [0, 0] on slot at bounding box center [0, 0] width 0 height 0
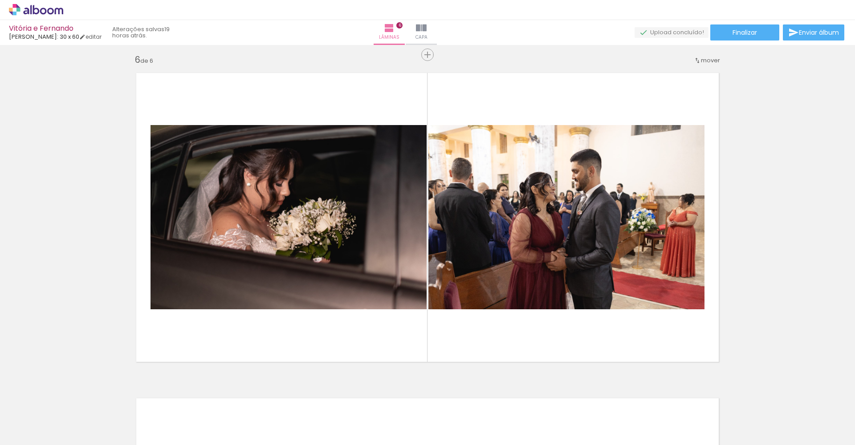
scroll to position [0, 679]
drag, startPoint x: 312, startPoint y: 442, endPoint x: 381, endPoint y: 442, distance: 69.0
click at [73, 365] on iron-horizontal-list at bounding box center [64, 417] width 18 height 56
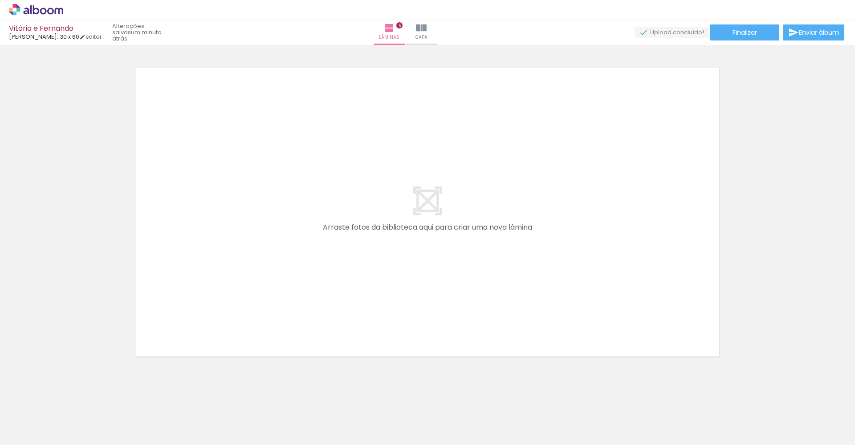
scroll to position [0, 791]
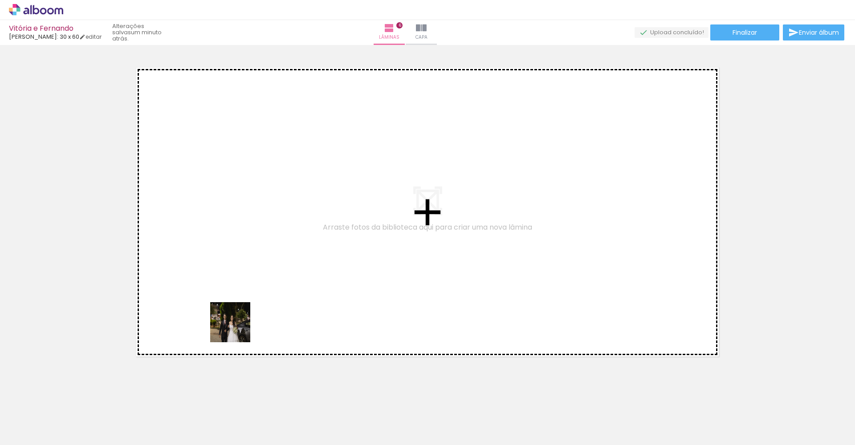
drag, startPoint x: 156, startPoint y: 413, endPoint x: 280, endPoint y: 290, distance: 174.7
click at [280, 290] on quentale-workspace at bounding box center [427, 222] width 855 height 445
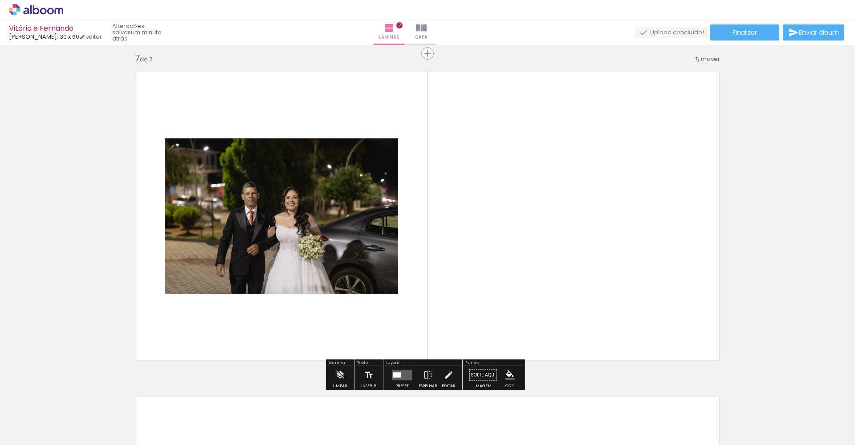
scroll to position [1957, 0]
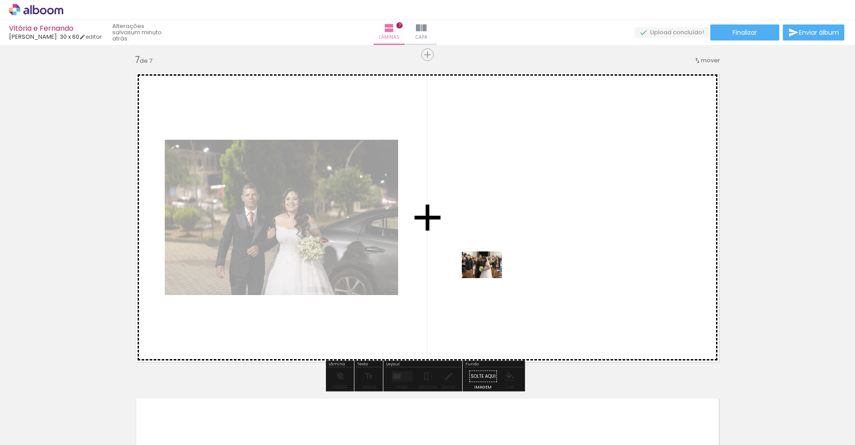
drag, startPoint x: 203, startPoint y: 419, endPoint x: 489, endPoint y: 265, distance: 324.6
click at [489, 265] on quentale-workspace at bounding box center [427, 222] width 855 height 445
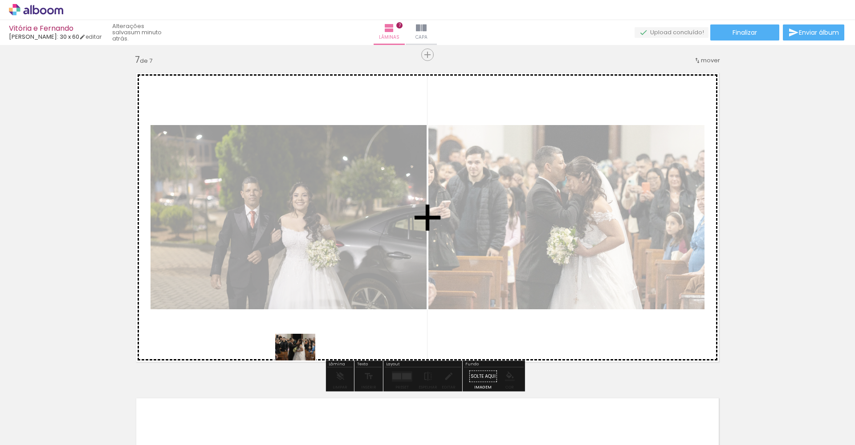
drag, startPoint x: 258, startPoint y: 414, endPoint x: 308, endPoint y: 349, distance: 82.4
click at [308, 349] on quentale-workspace at bounding box center [427, 222] width 855 height 445
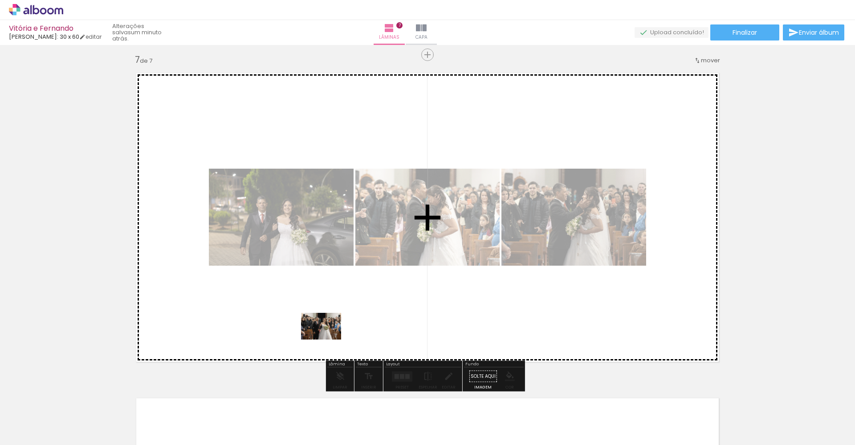
drag, startPoint x: 299, startPoint y: 419, endPoint x: 327, endPoint y: 340, distance: 84.0
click at [327, 340] on quentale-workspace at bounding box center [427, 222] width 855 height 445
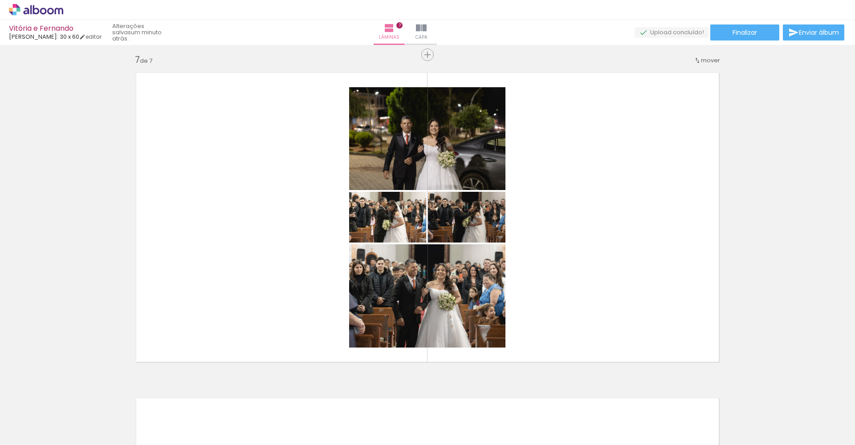
scroll to position [0, 473]
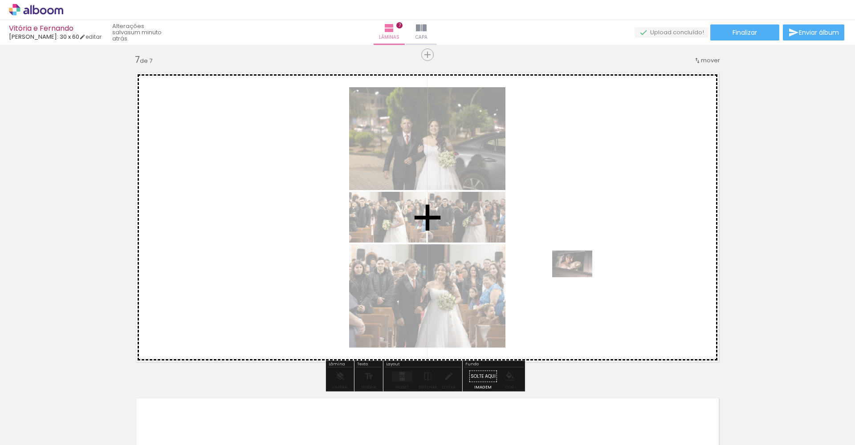
drag, startPoint x: 368, startPoint y: 412, endPoint x: 580, endPoint y: 272, distance: 254.0
click at [580, 272] on quentale-workspace at bounding box center [427, 222] width 855 height 445
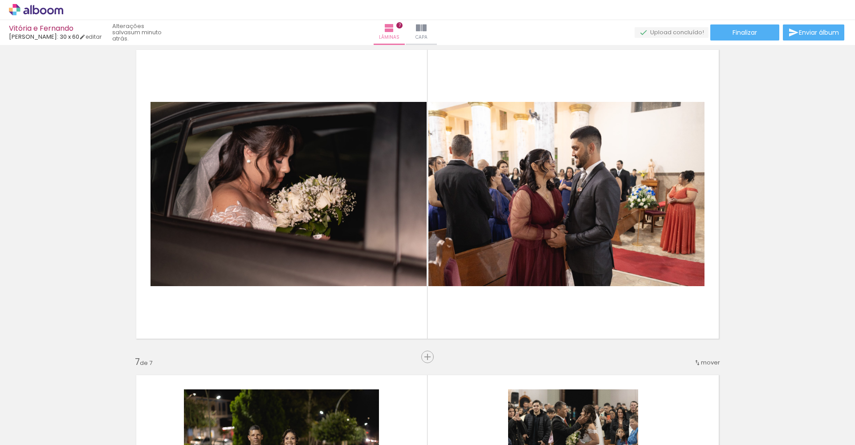
scroll to position [1612, 0]
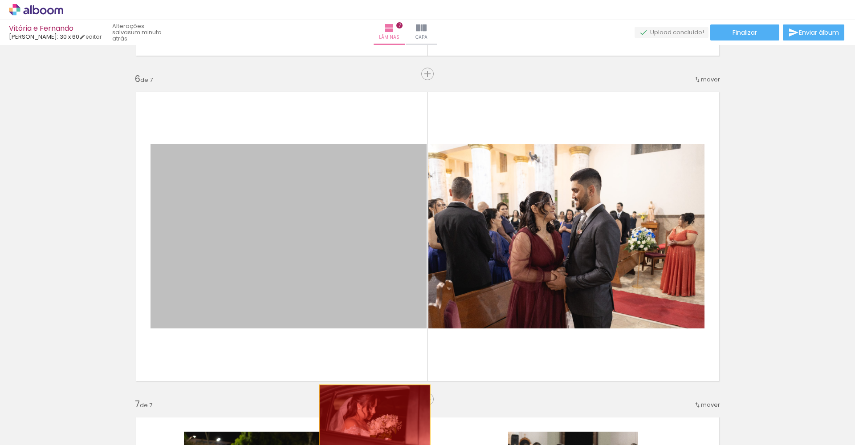
drag, startPoint x: 291, startPoint y: 275, endPoint x: 371, endPoint y: 421, distance: 166.5
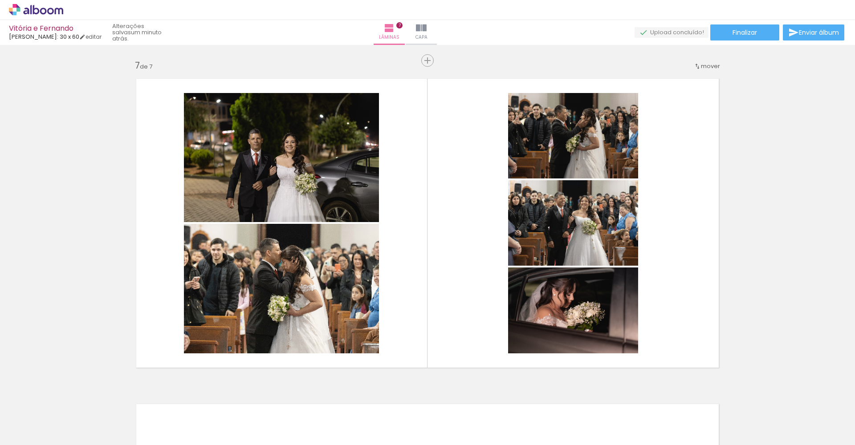
scroll to position [1942, 0]
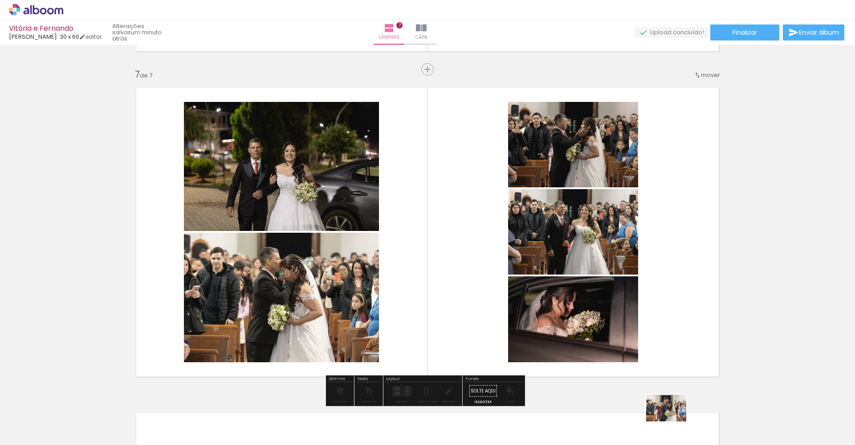
click at [640, 365] on div at bounding box center [663, 415] width 44 height 29
click at [401, 365] on quentale-layouter at bounding box center [402, 391] width 20 height 10
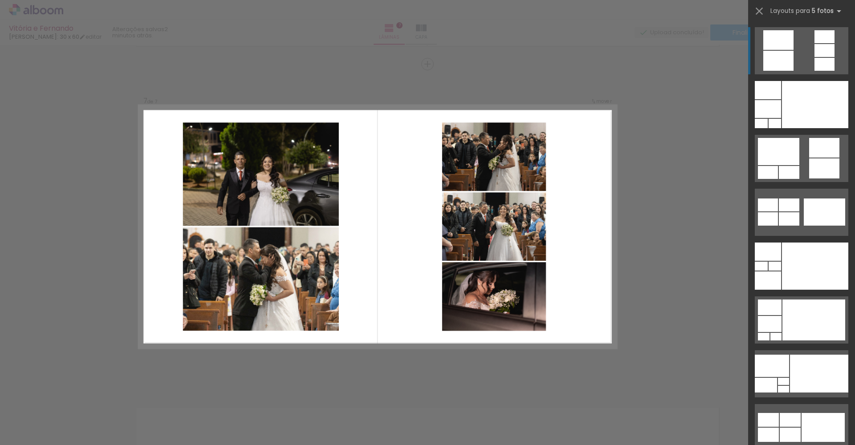
scroll to position [1957, 0]
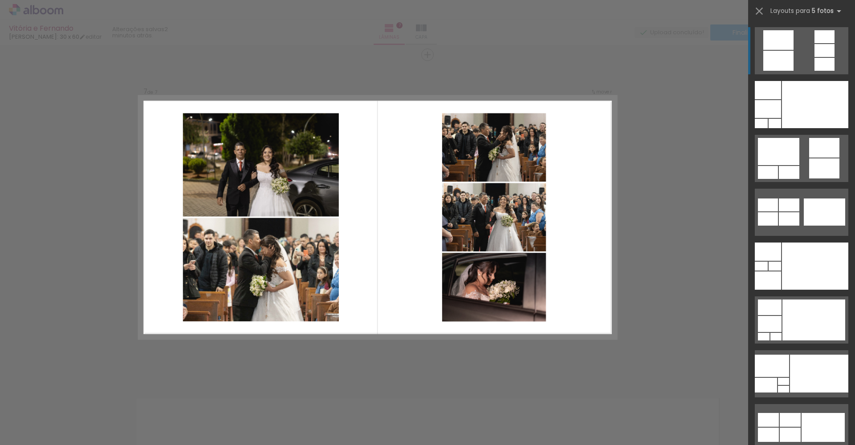
click at [640, 70] on div at bounding box center [824, 64] width 20 height 13
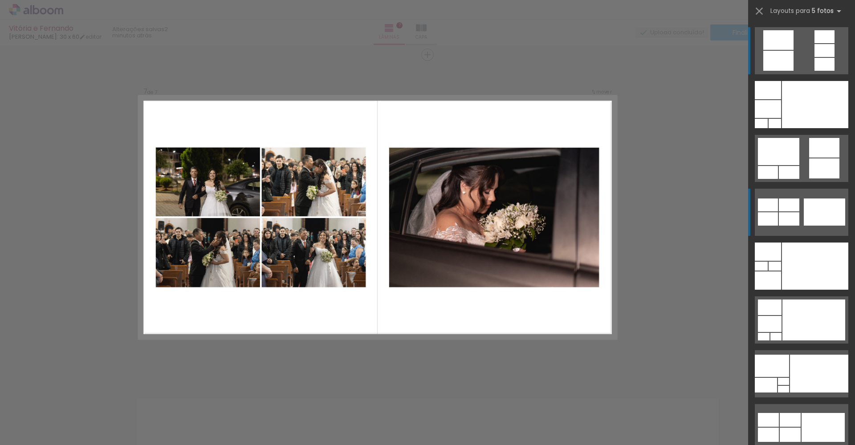
click at [640, 71] on div at bounding box center [824, 64] width 20 height 13
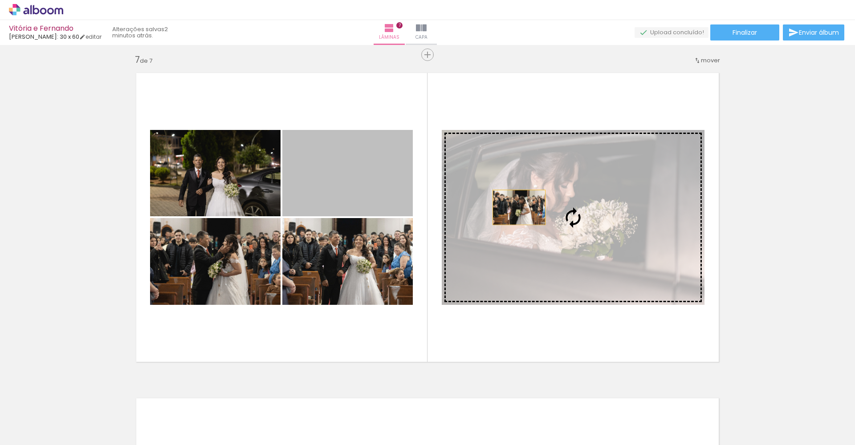
drag, startPoint x: 353, startPoint y: 184, endPoint x: 516, endPoint y: 207, distance: 165.0
click at [0, 0] on slot at bounding box center [0, 0] width 0 height 0
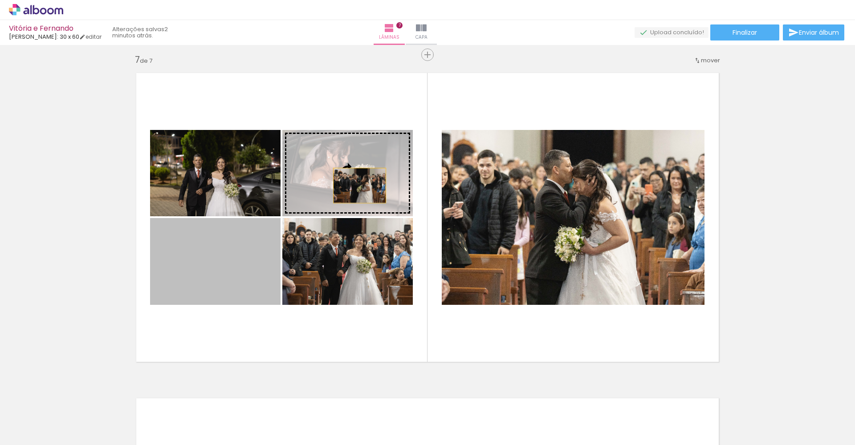
drag, startPoint x: 226, startPoint y: 270, endPoint x: 352, endPoint y: 185, distance: 152.0
click at [0, 0] on slot at bounding box center [0, 0] width 0 height 0
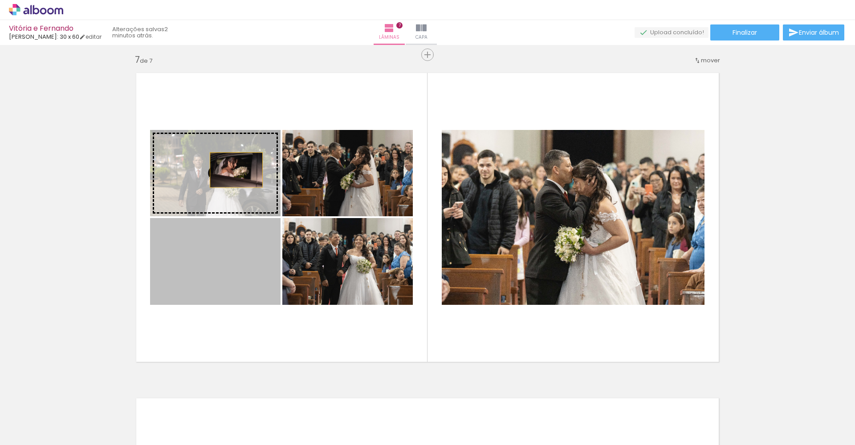
drag, startPoint x: 227, startPoint y: 251, endPoint x: 240, endPoint y: 156, distance: 96.1
click at [0, 0] on slot at bounding box center [0, 0] width 0 height 0
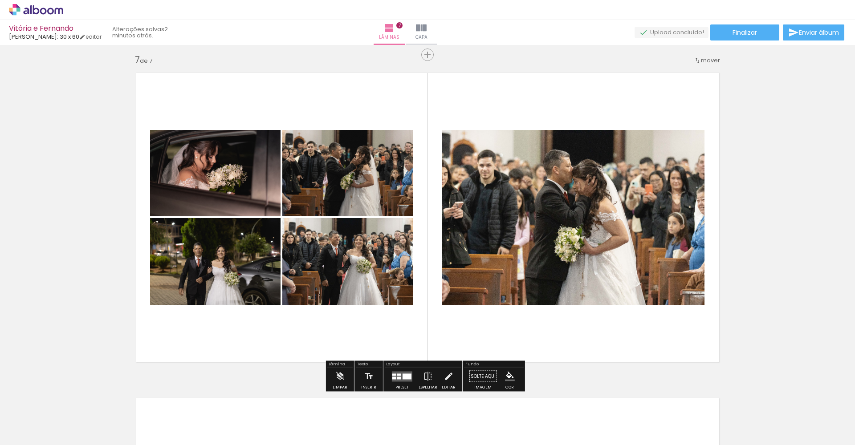
click at [331, 101] on quentale-layouter at bounding box center [427, 217] width 596 height 303
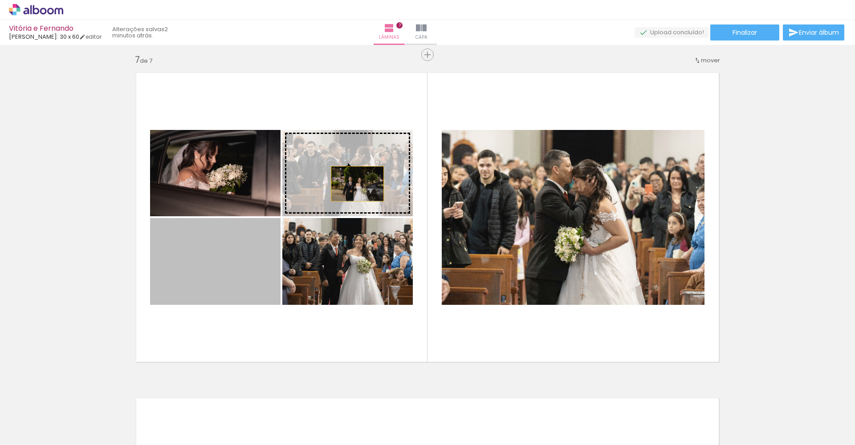
drag, startPoint x: 235, startPoint y: 267, endPoint x: 361, endPoint y: 175, distance: 156.8
click at [0, 0] on slot at bounding box center [0, 0] width 0 height 0
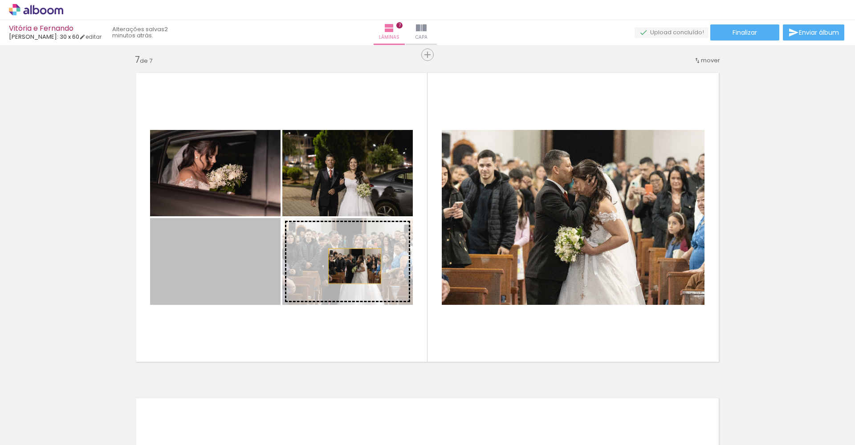
drag, startPoint x: 196, startPoint y: 266, endPoint x: 353, endPoint y: 265, distance: 157.1
click at [0, 0] on slot at bounding box center [0, 0] width 0 height 0
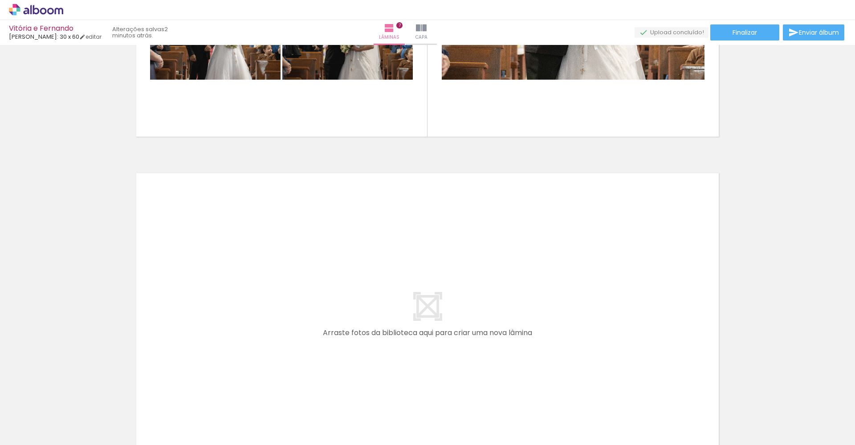
scroll to position [2182, 0]
drag, startPoint x: 666, startPoint y: 405, endPoint x: 579, endPoint y: 337, distance: 109.7
click at [579, 337] on quentale-workspace at bounding box center [427, 222] width 855 height 445
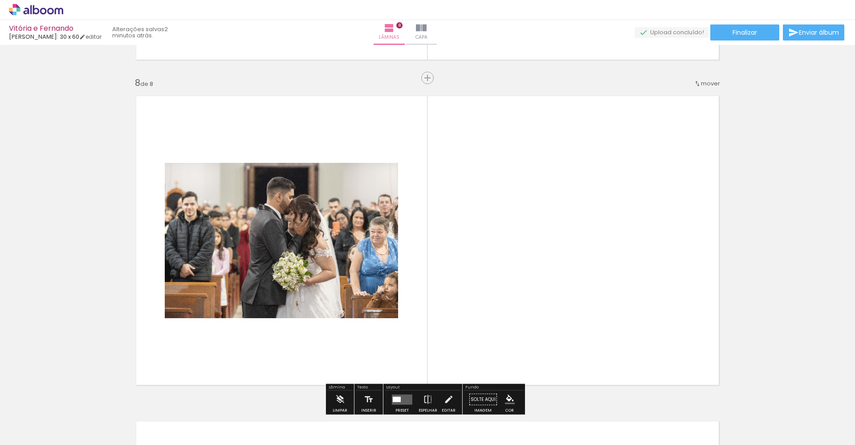
scroll to position [2282, 0]
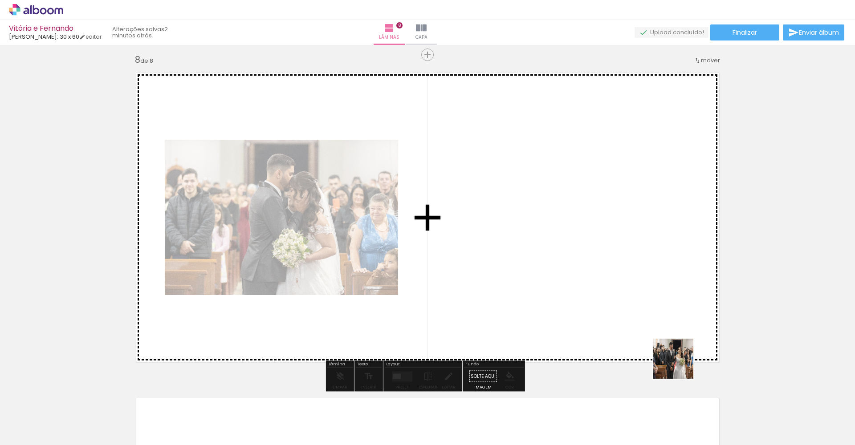
drag, startPoint x: 727, startPoint y: 406, endPoint x: 569, endPoint y: 270, distance: 208.6
click at [569, 270] on quentale-workspace at bounding box center [427, 222] width 855 height 445
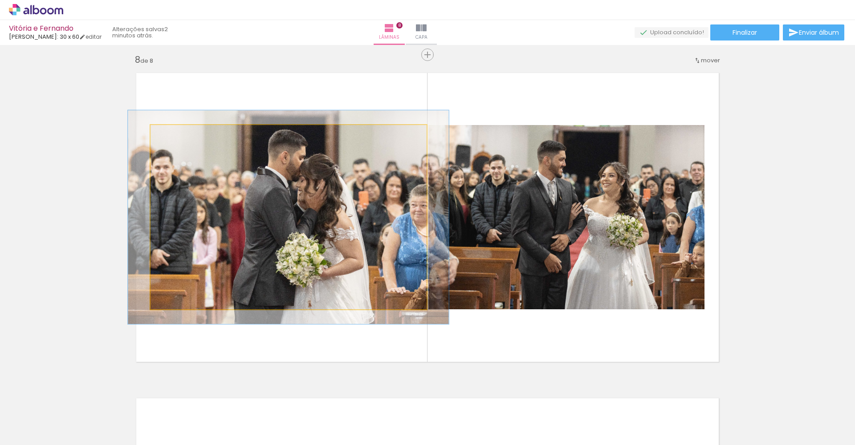
type paper-slider "114"
click at [174, 136] on div at bounding box center [176, 134] width 8 height 8
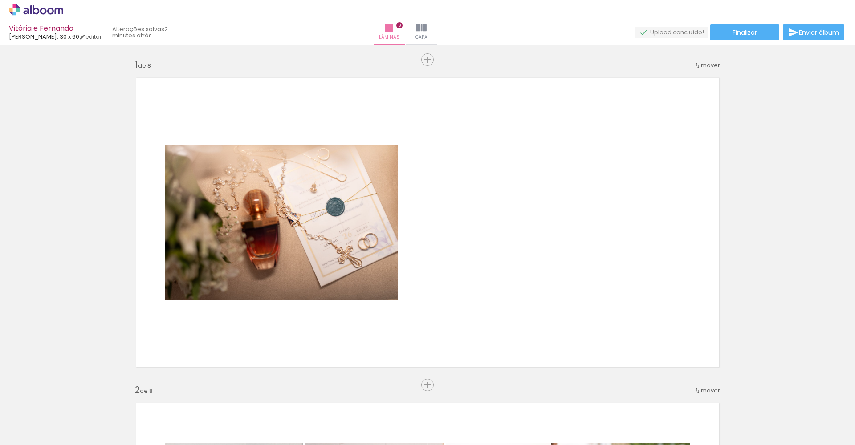
scroll to position [0, 473]
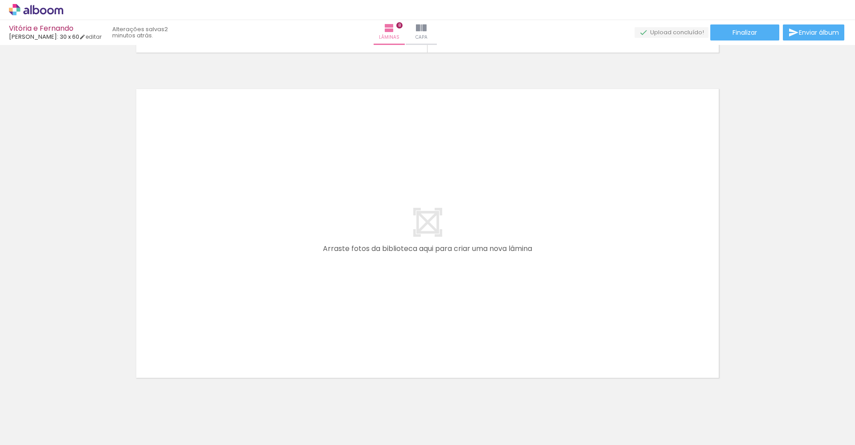
scroll to position [2595, 0]
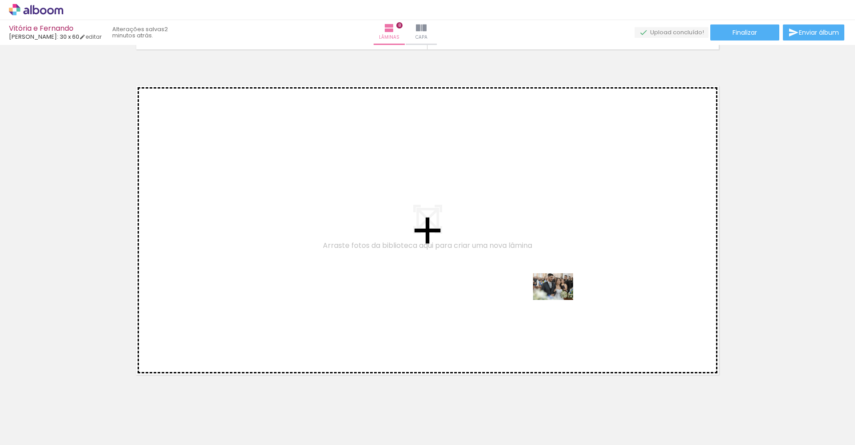
drag, startPoint x: 766, startPoint y: 413, endPoint x: 559, endPoint y: 300, distance: 235.2
click at [559, 300] on quentale-workspace at bounding box center [427, 222] width 855 height 445
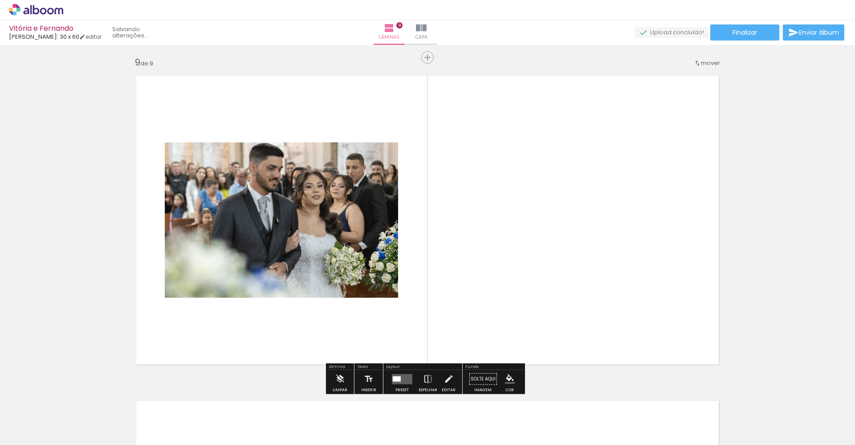
scroll to position [2608, 0]
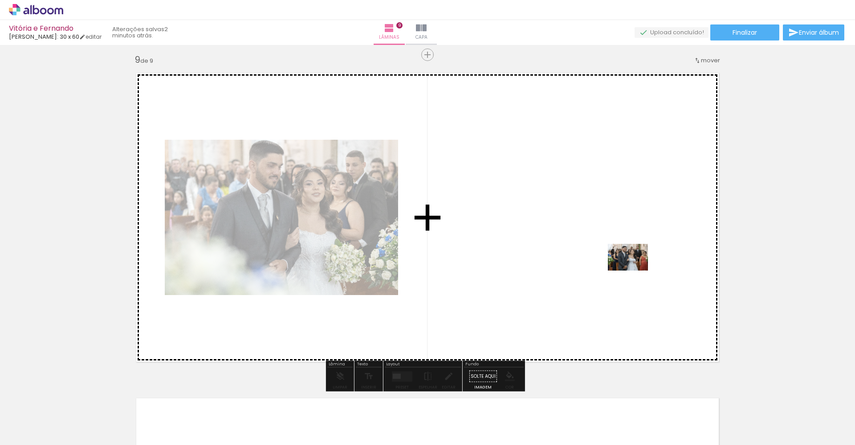
drag, startPoint x: 811, startPoint y: 403, endPoint x: 531, endPoint y: 235, distance: 326.9
click at [531, 235] on quentale-workspace at bounding box center [427, 222] width 855 height 445
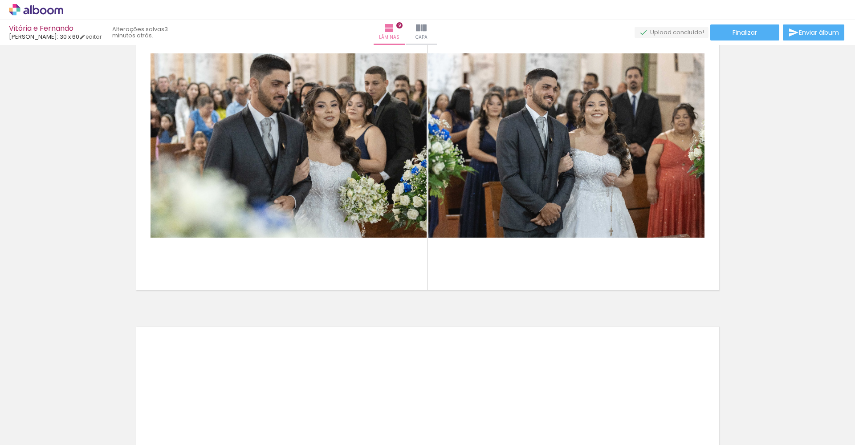
scroll to position [0, 675]
drag, startPoint x: 300, startPoint y: 444, endPoint x: 369, endPoint y: 440, distance: 70.0
click at [73, 440] on iron-horizontal-list at bounding box center [64, 417] width 18 height 56
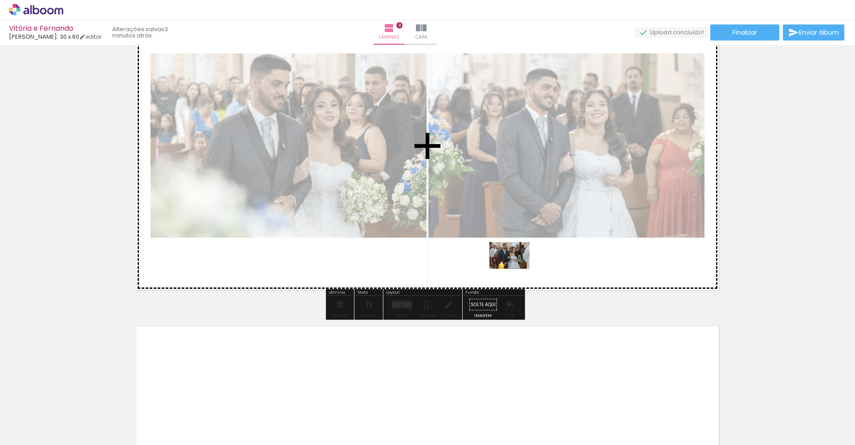
drag, startPoint x: 435, startPoint y: 411, endPoint x: 515, endPoint y: 269, distance: 163.0
click at [515, 269] on quentale-workspace at bounding box center [427, 222] width 855 height 445
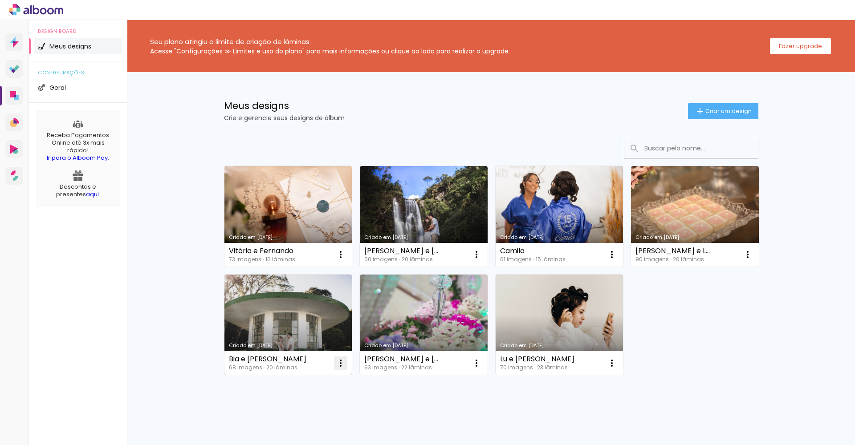
click at [338, 260] on iron-icon at bounding box center [340, 254] width 11 height 11
click at [301, 421] on paper-item "Excluir" at bounding box center [302, 422] width 88 height 18
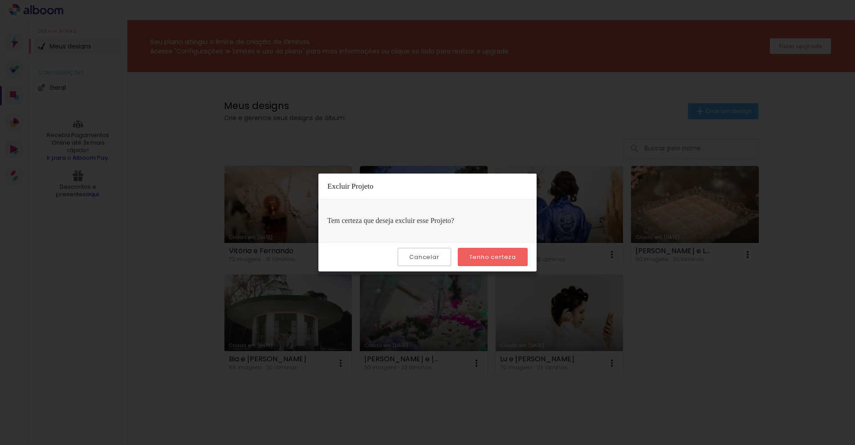
click at [0, 0] on slot "Tenho certeza" at bounding box center [0, 0] width 0 height 0
